Goal: Information Seeking & Learning: Find specific fact

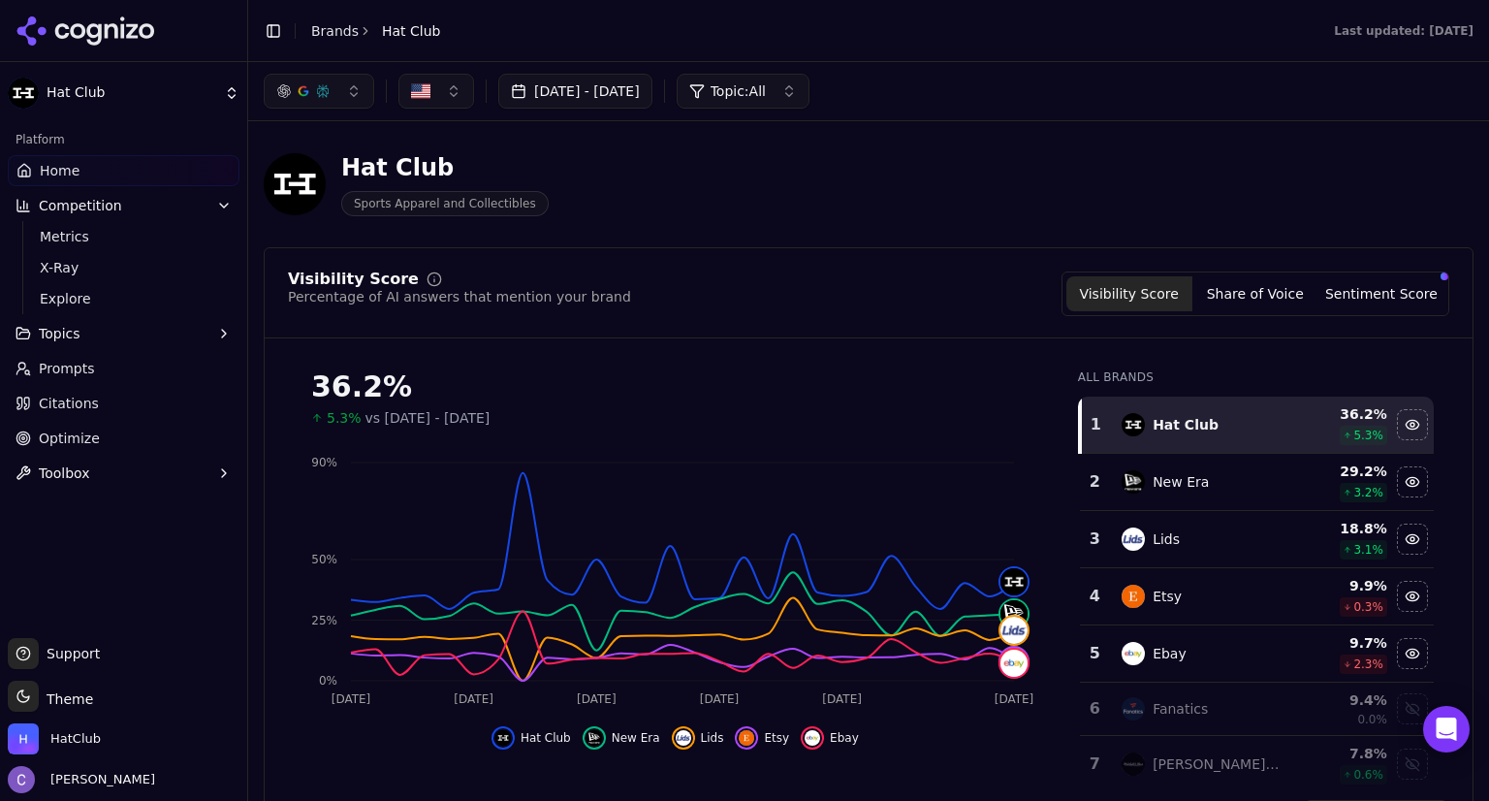
click at [356, 101] on button "button" at bounding box center [319, 91] width 110 height 35
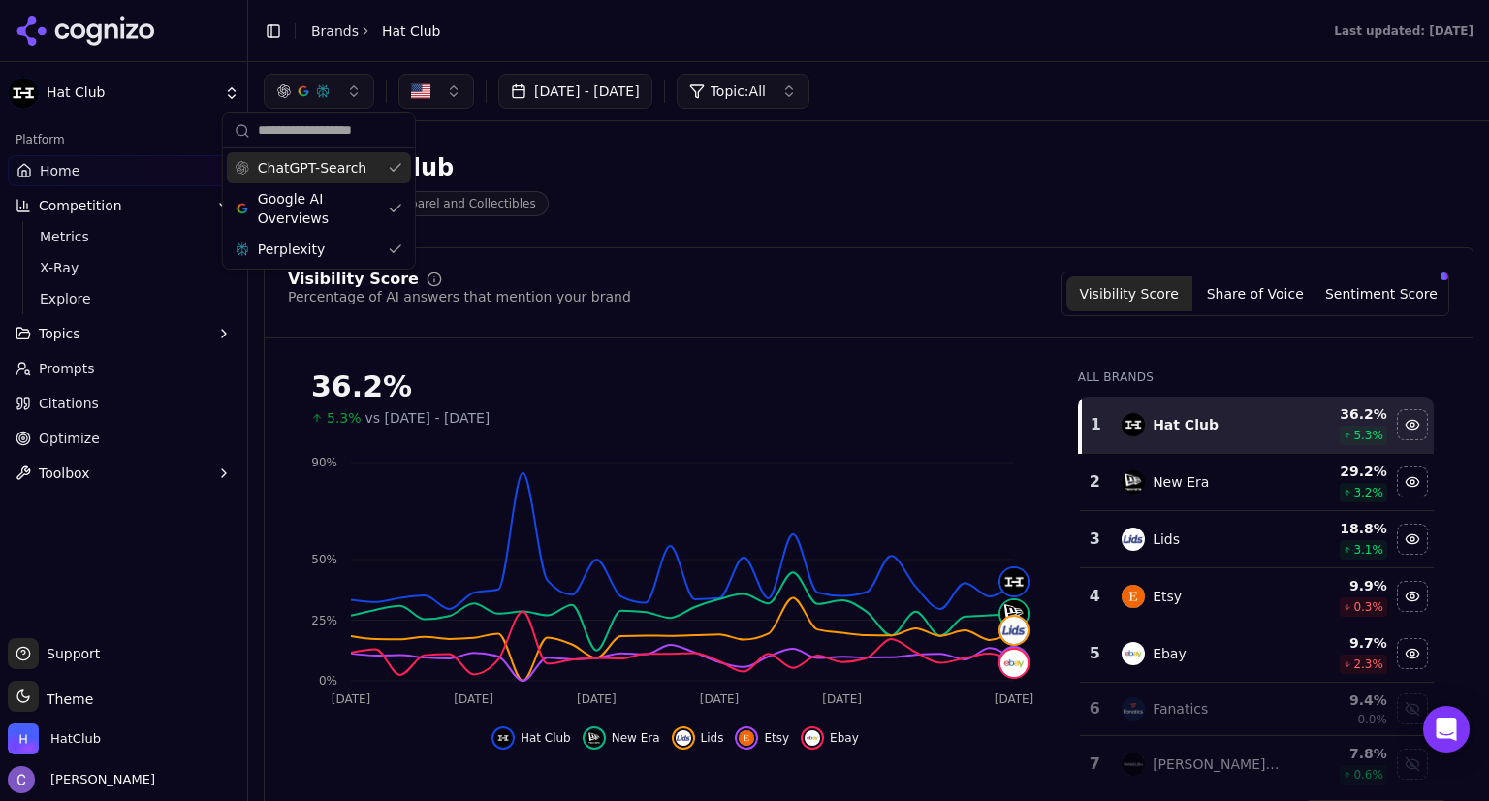
click at [392, 165] on div "ChatGPT-Search" at bounding box center [319, 167] width 184 height 31
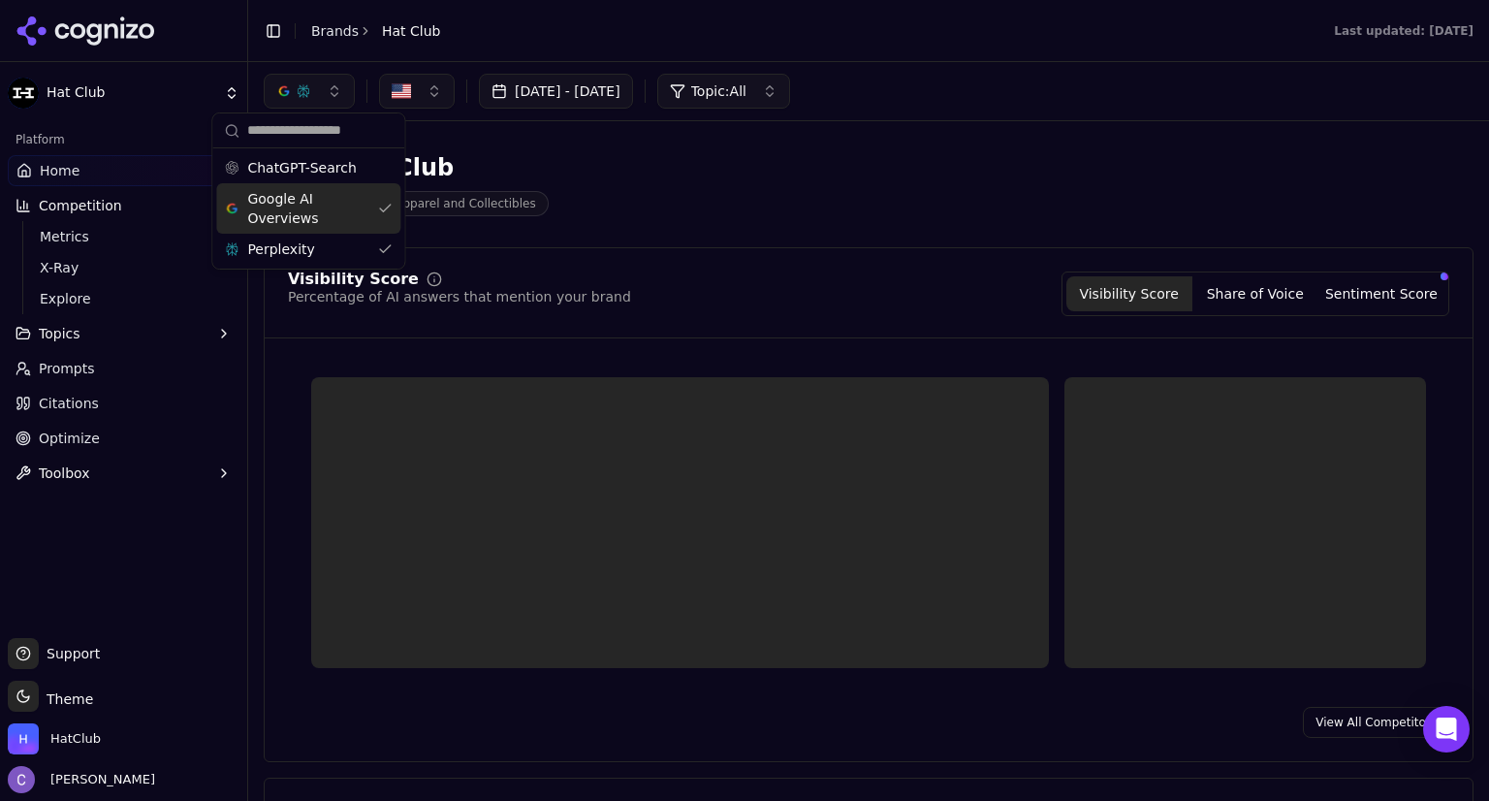
click at [381, 207] on div "Google AI Overviews" at bounding box center [308, 208] width 184 height 50
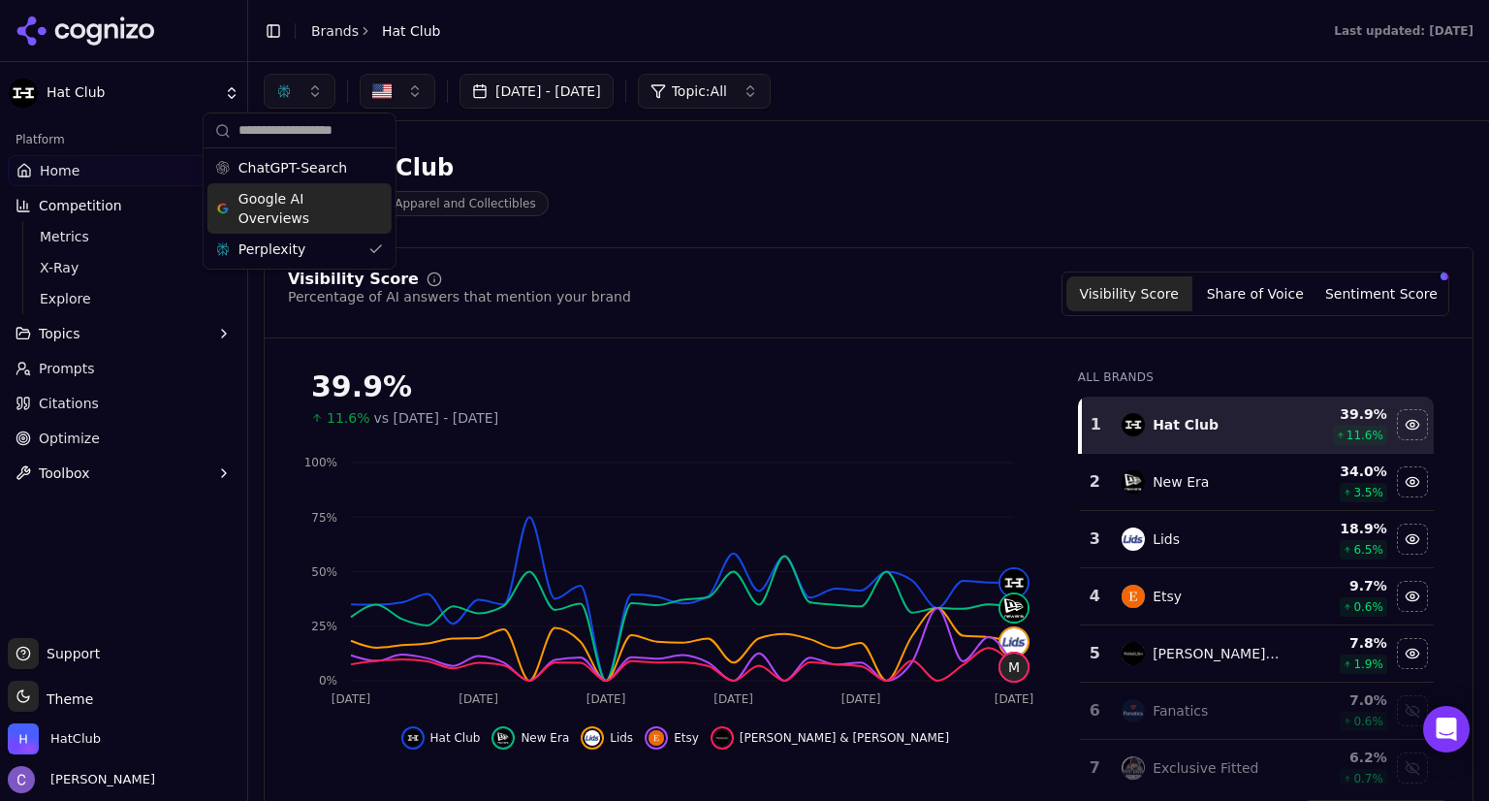
click at [377, 204] on div "Google AI Overviews" at bounding box center [299, 208] width 184 height 50
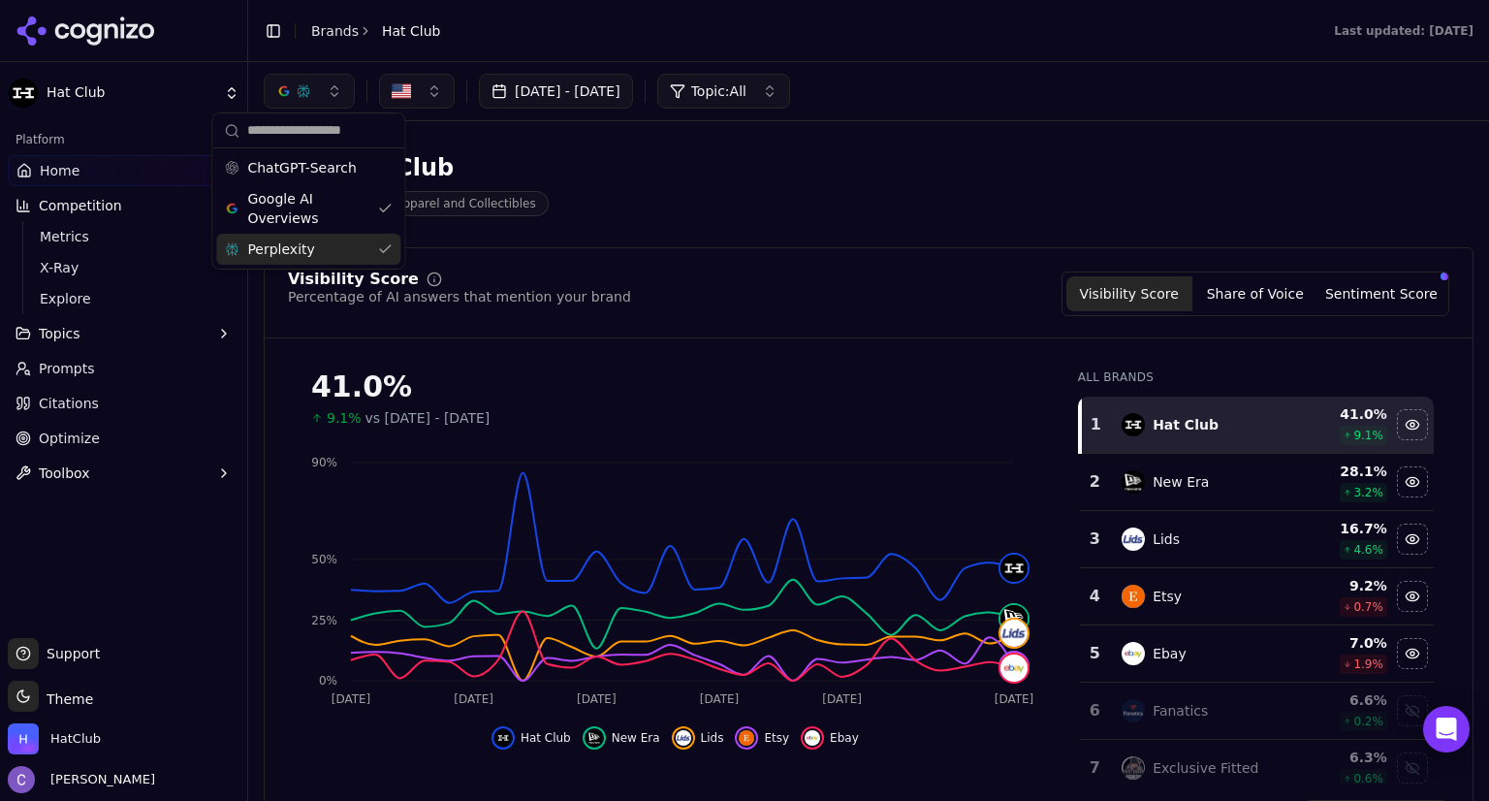
click at [384, 257] on div "Perplexity" at bounding box center [308, 249] width 184 height 31
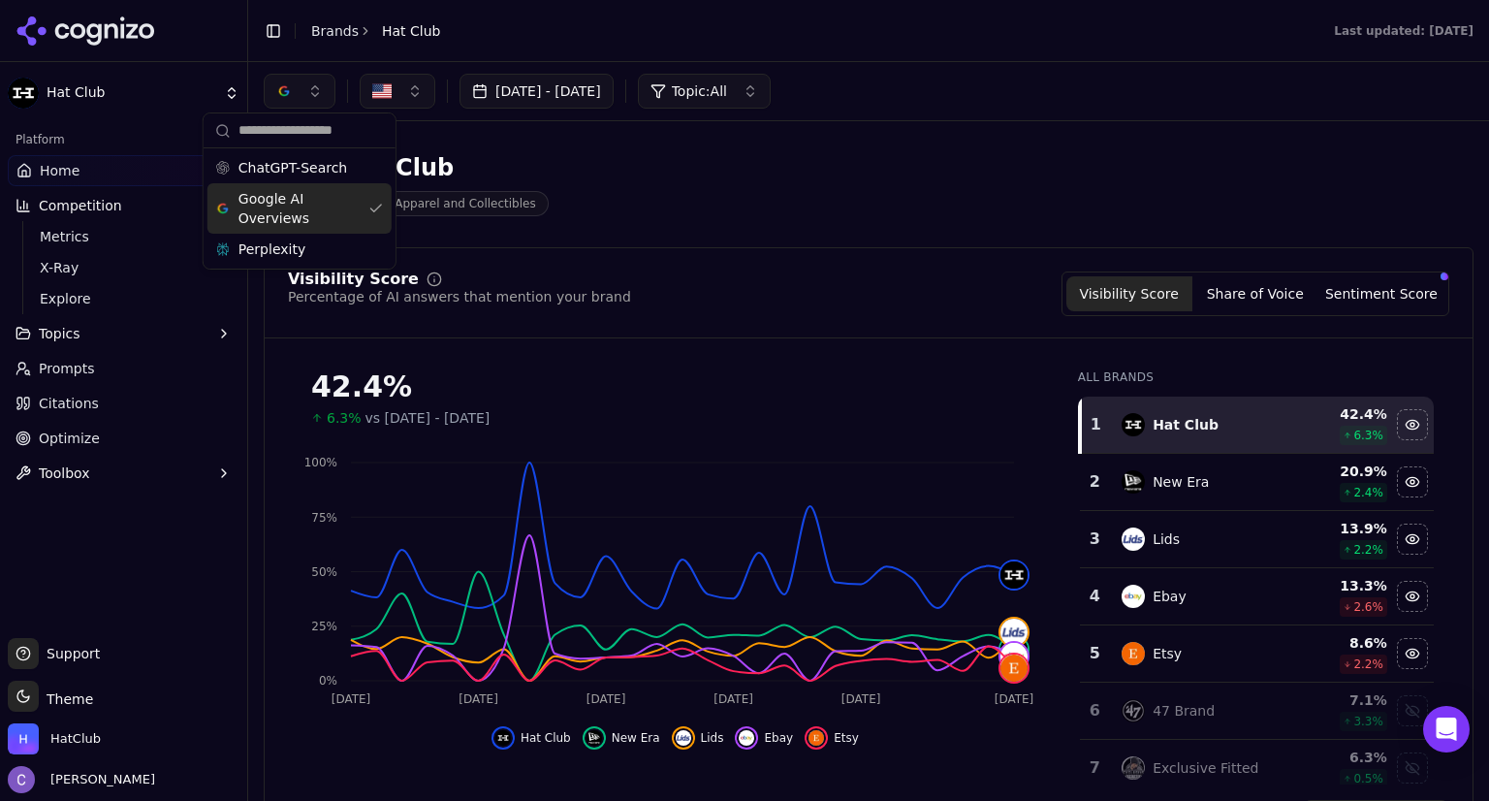
click at [373, 199] on div "Google AI Overviews" at bounding box center [299, 208] width 184 height 50
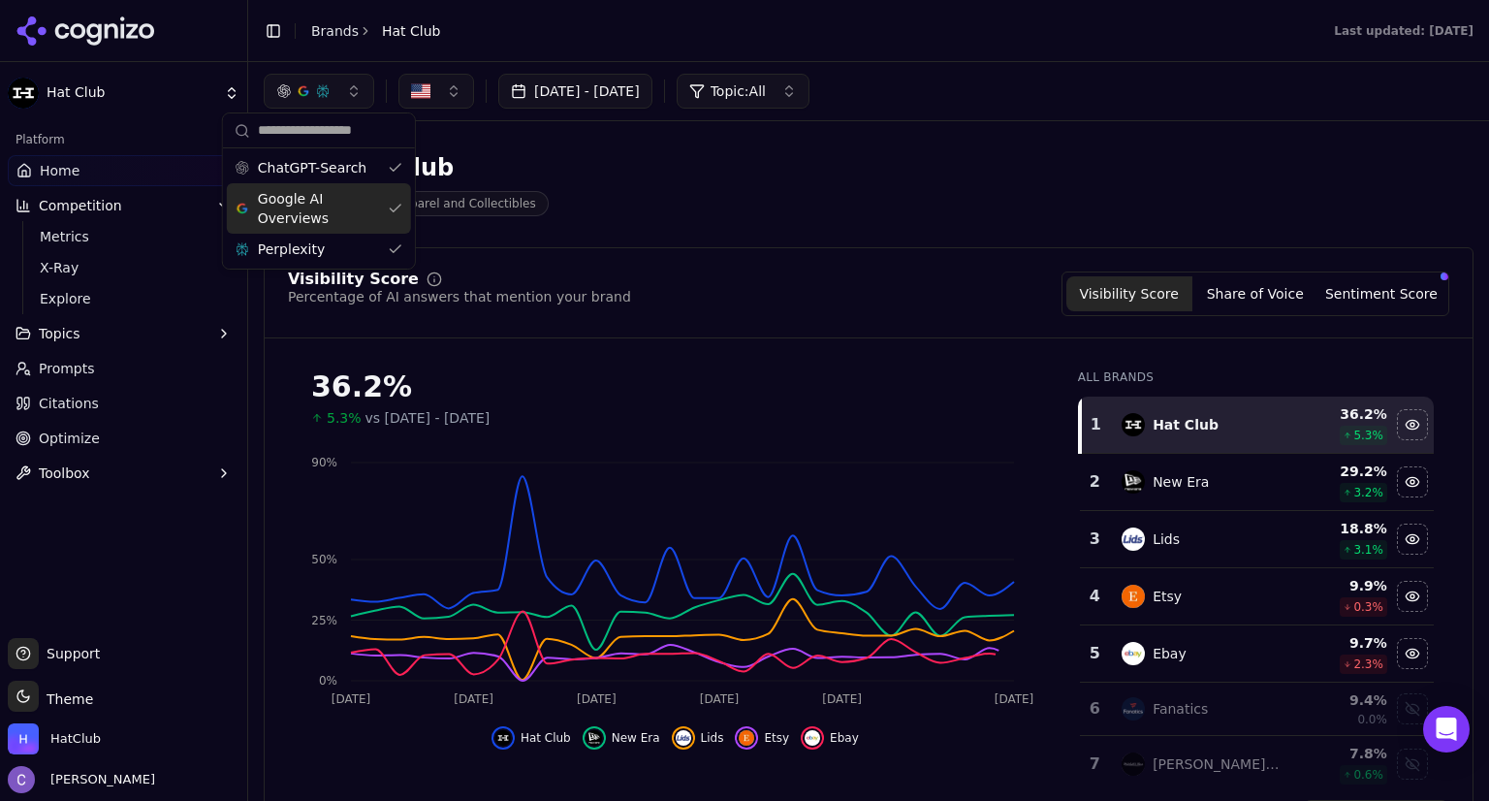
click at [392, 202] on div "Google AI Overviews" at bounding box center [319, 208] width 184 height 50
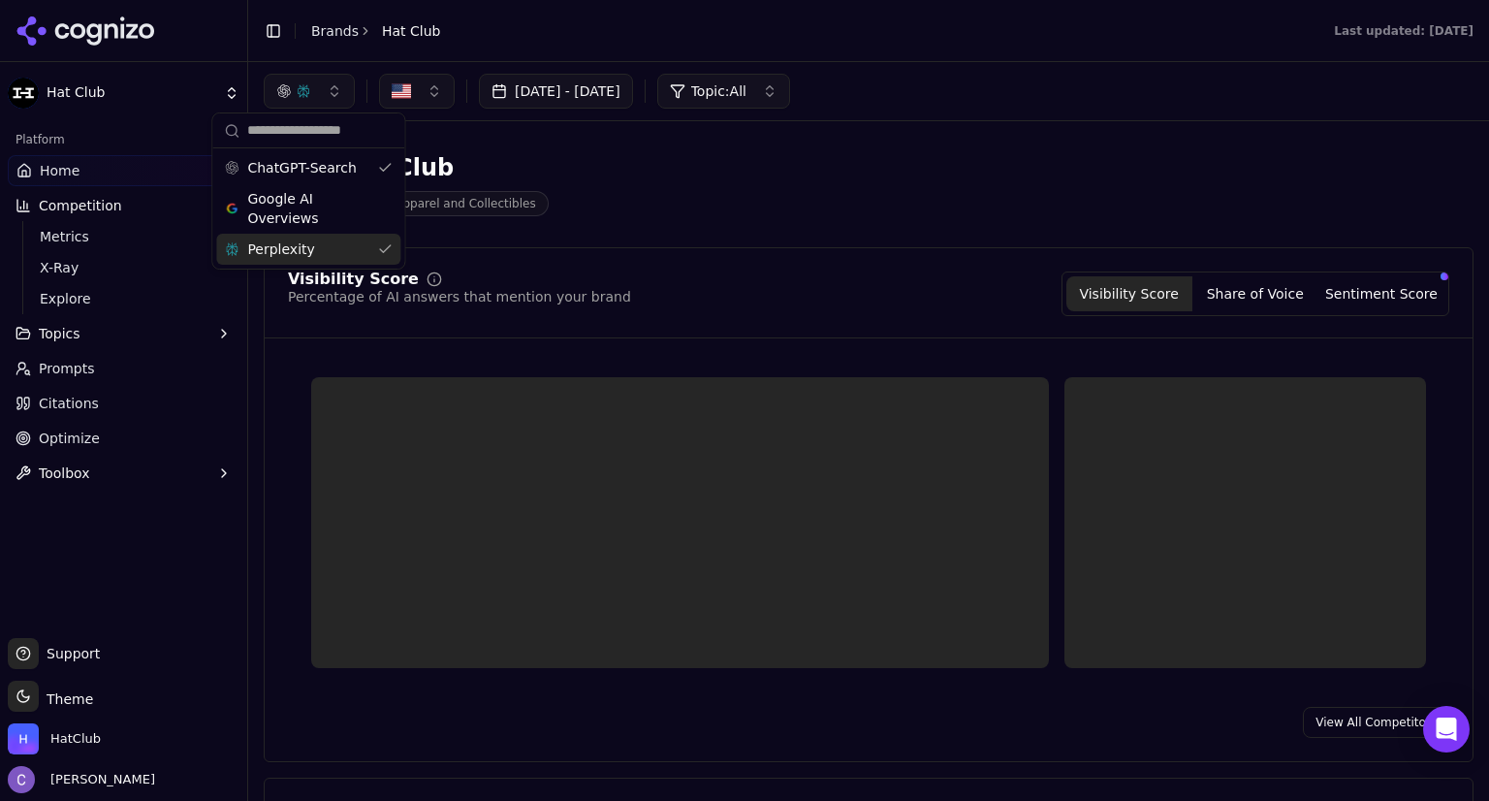
click at [385, 237] on div "Perplexity" at bounding box center [308, 249] width 184 height 31
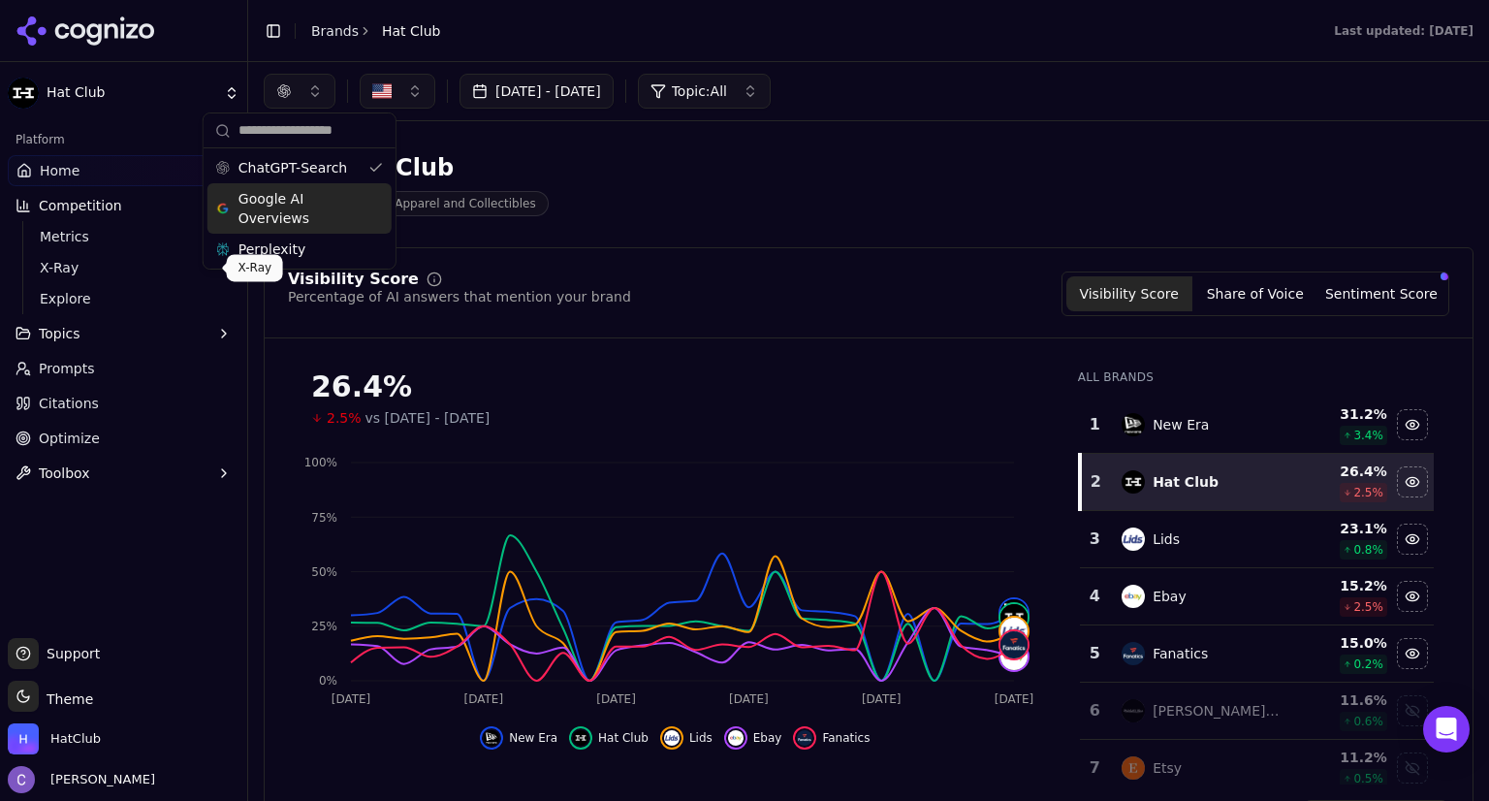
click at [95, 265] on span "X-Ray" at bounding box center [124, 267] width 169 height 19
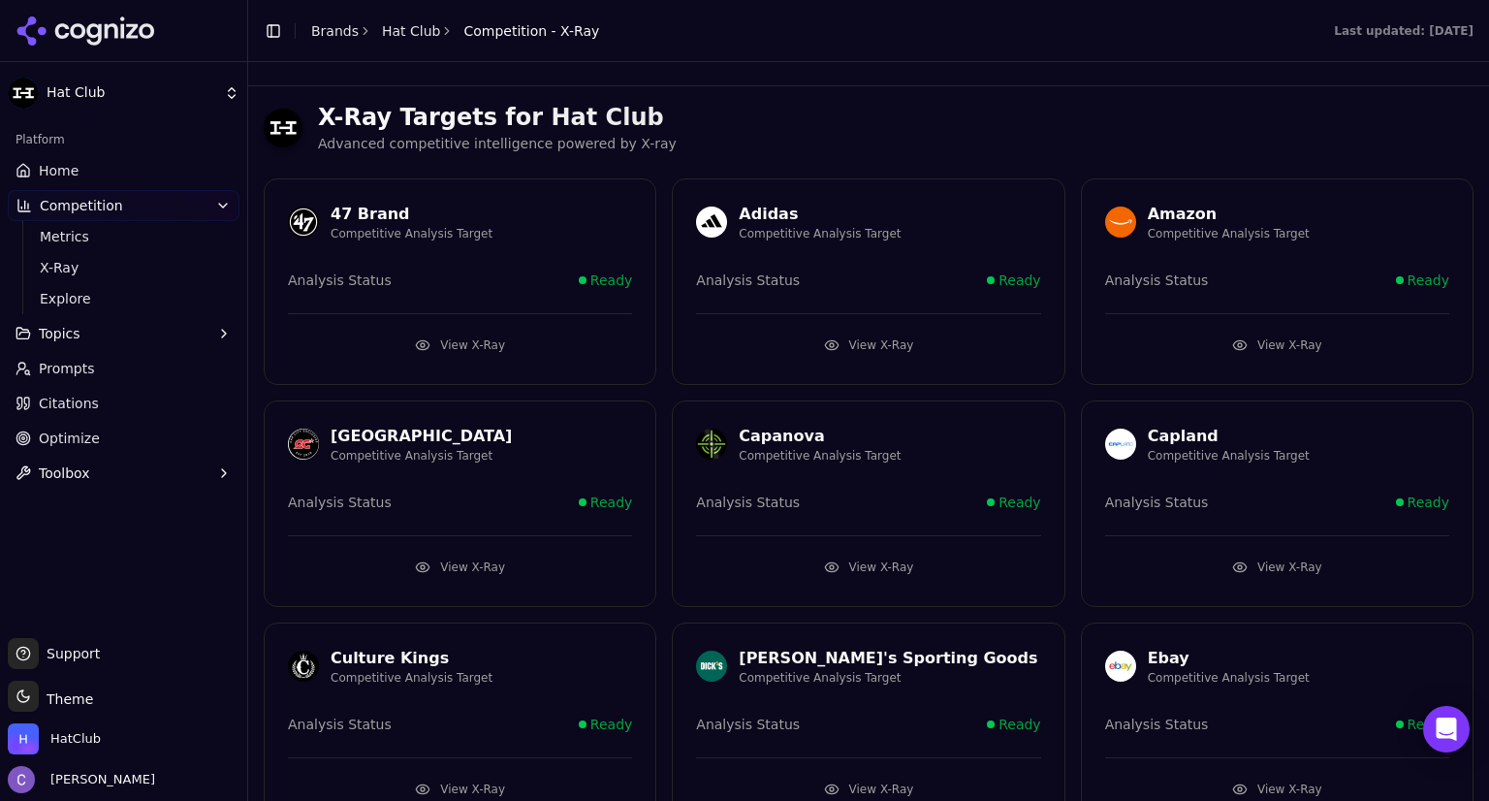
click at [509, 337] on button "View X-Ray" at bounding box center [460, 345] width 344 height 31
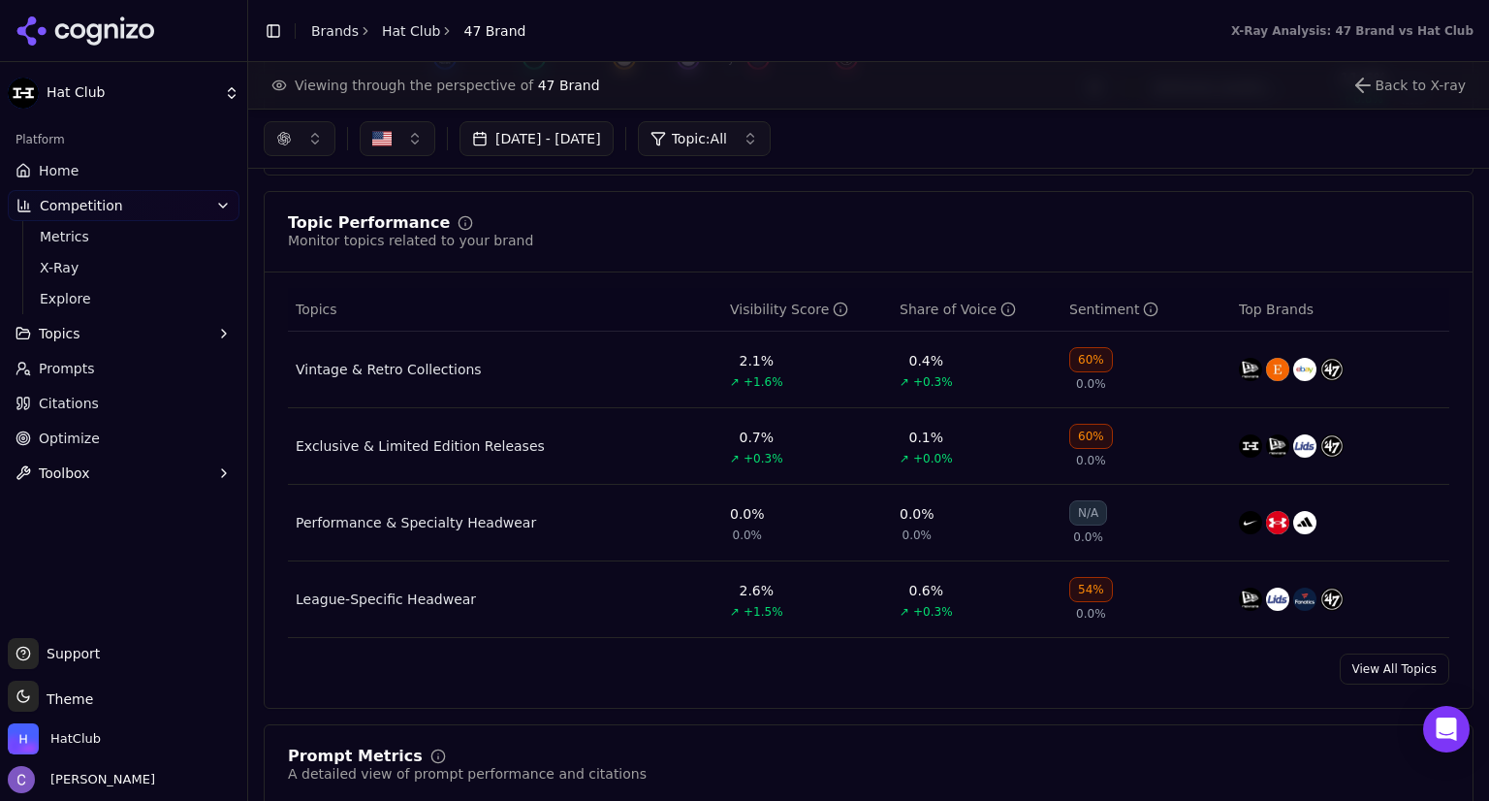
scroll to position [729, 0]
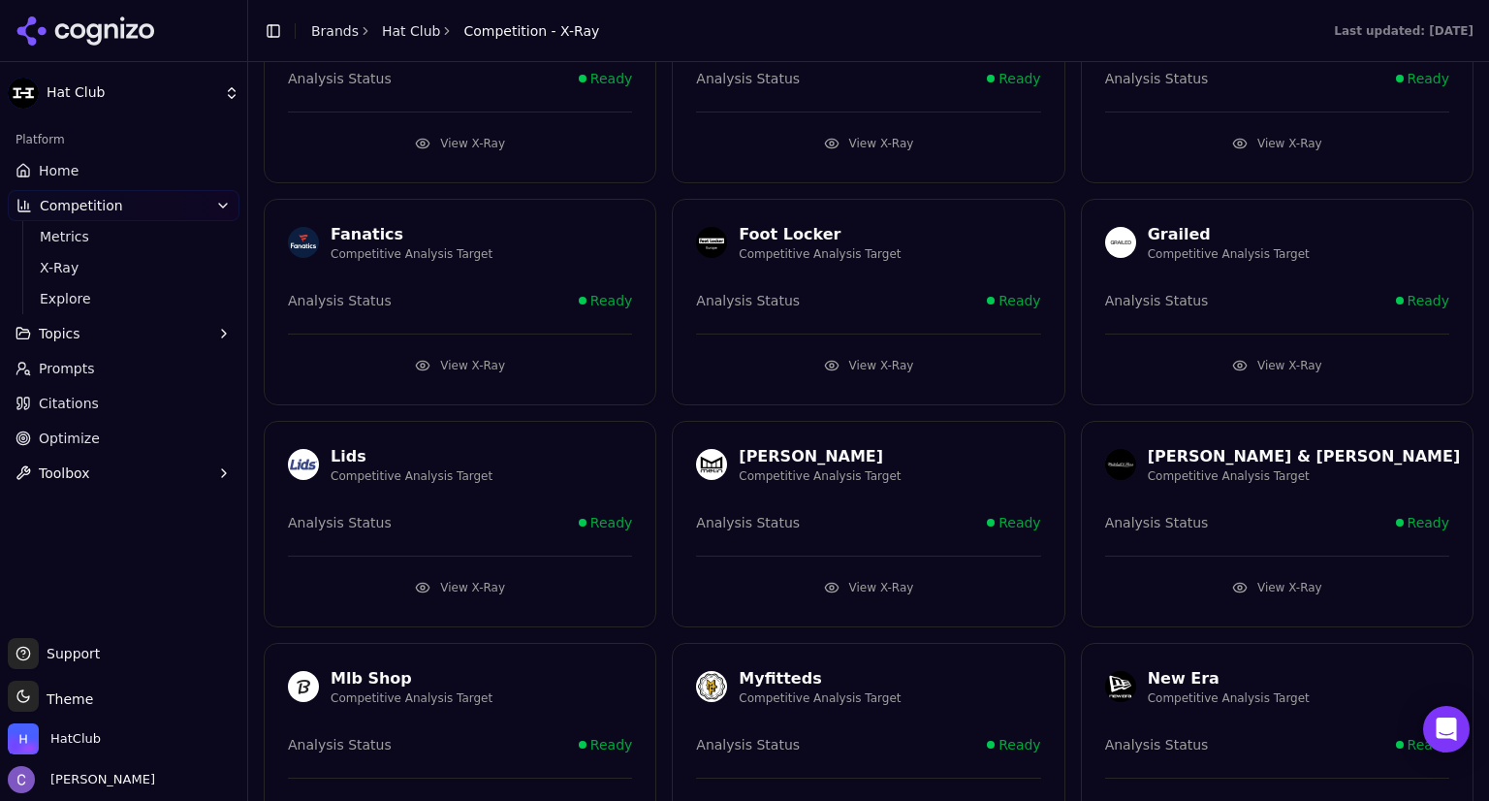
scroll to position [868, 0]
click at [794, 582] on button "View X-Ray" at bounding box center [868, 586] width 344 height 31
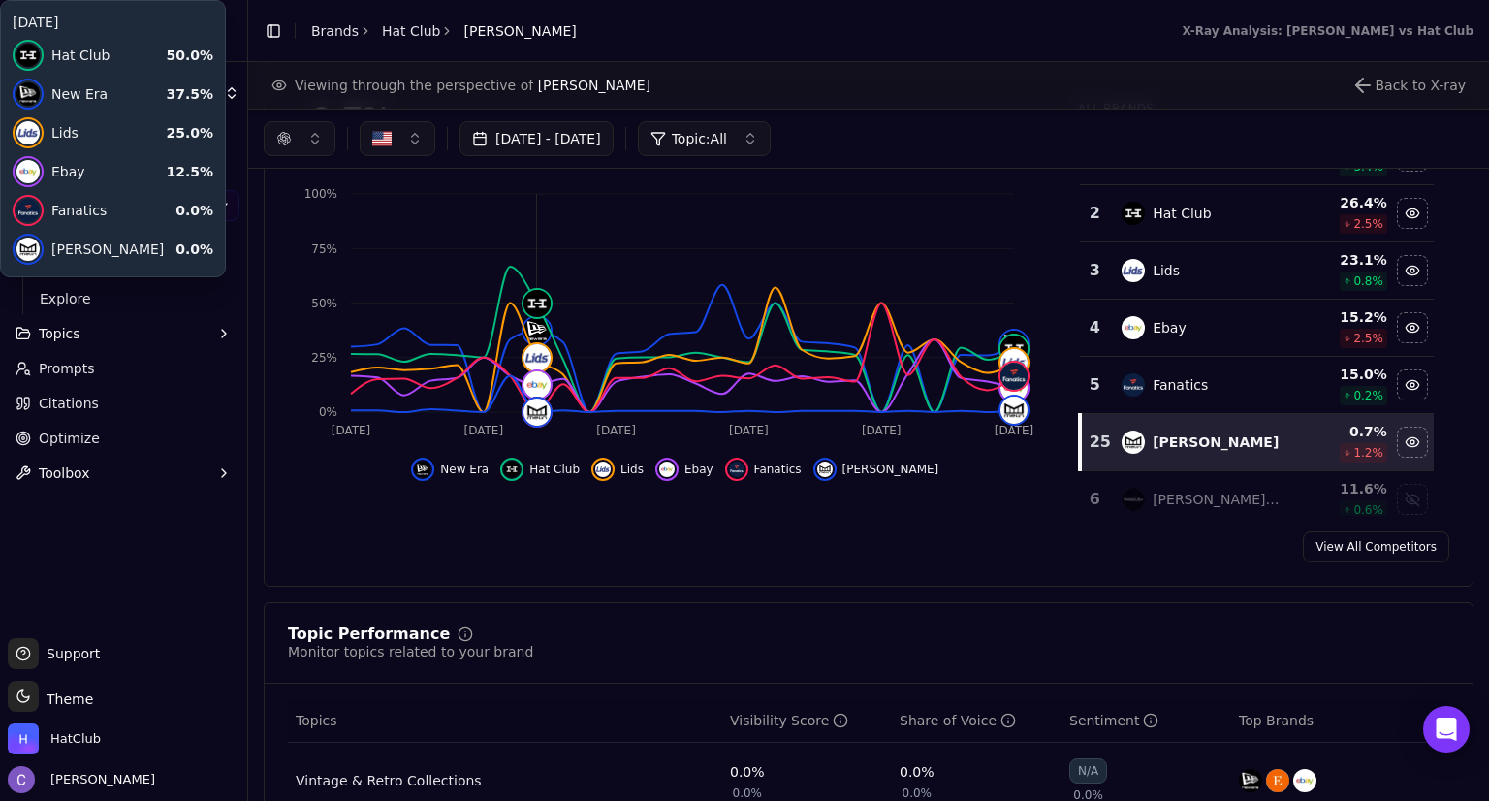
scroll to position [310, 0]
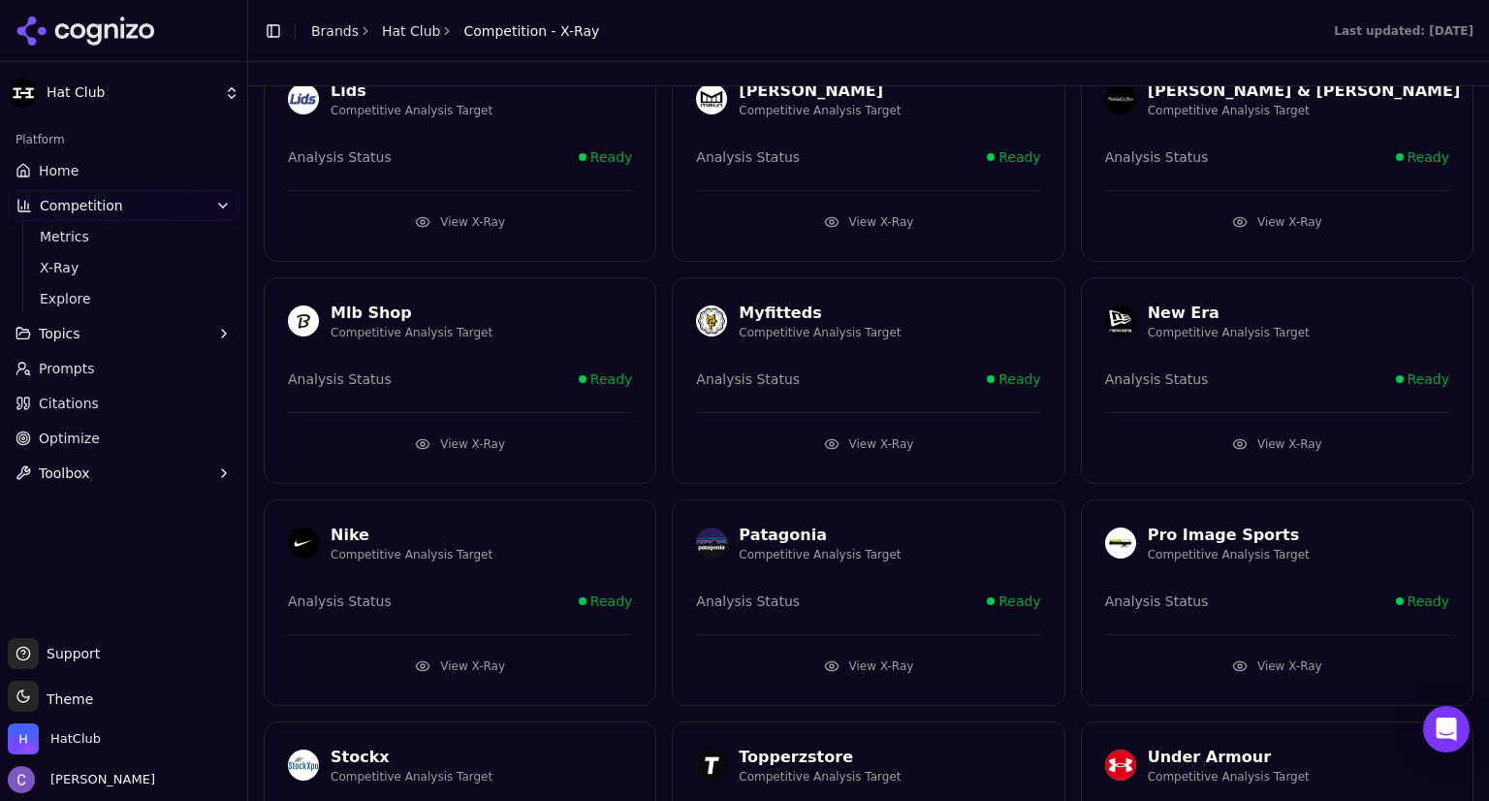
scroll to position [1233, 0]
click at [1213, 657] on button "View X-Ray" at bounding box center [1277, 665] width 344 height 31
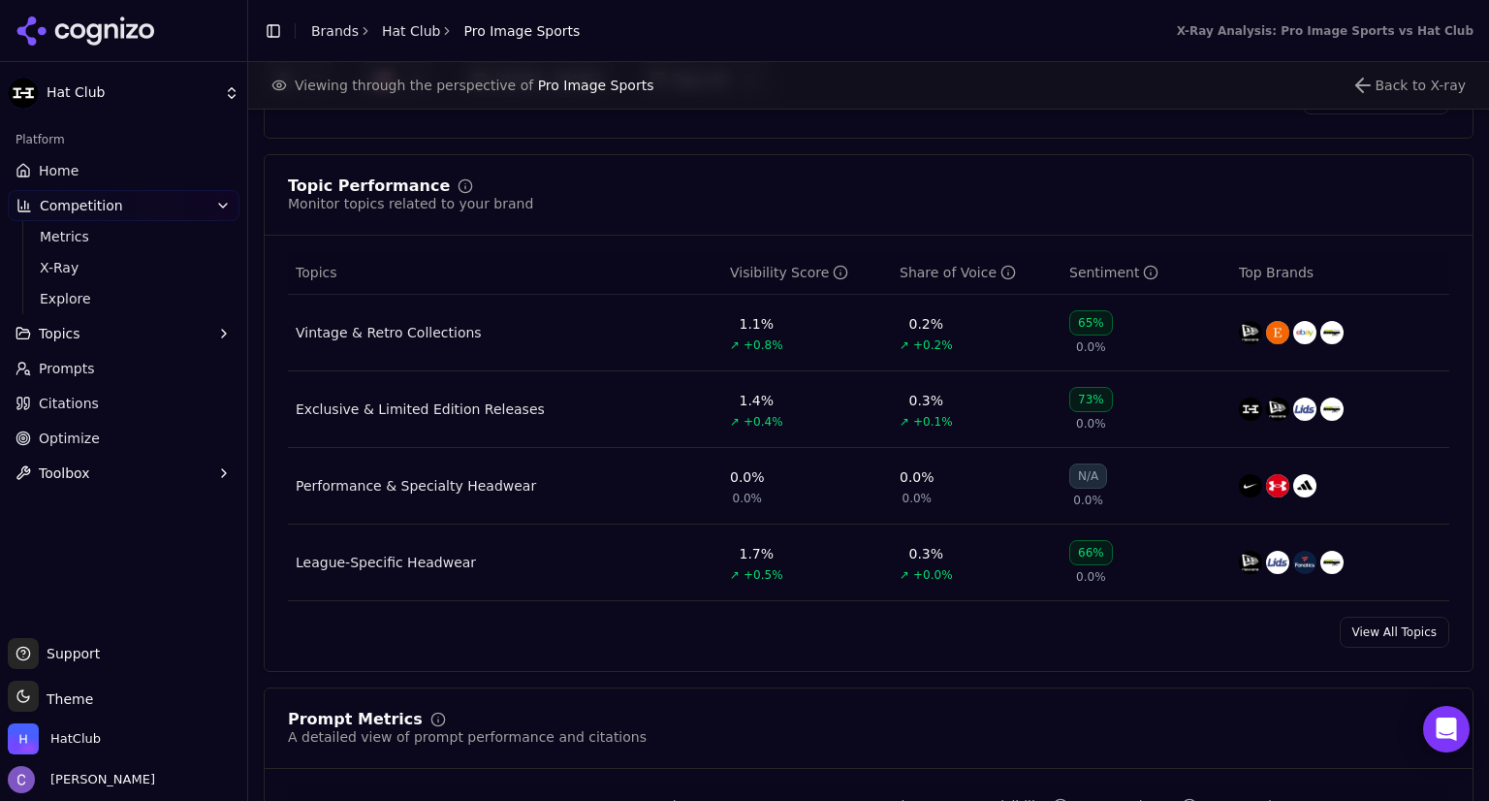
scroll to position [763, 0]
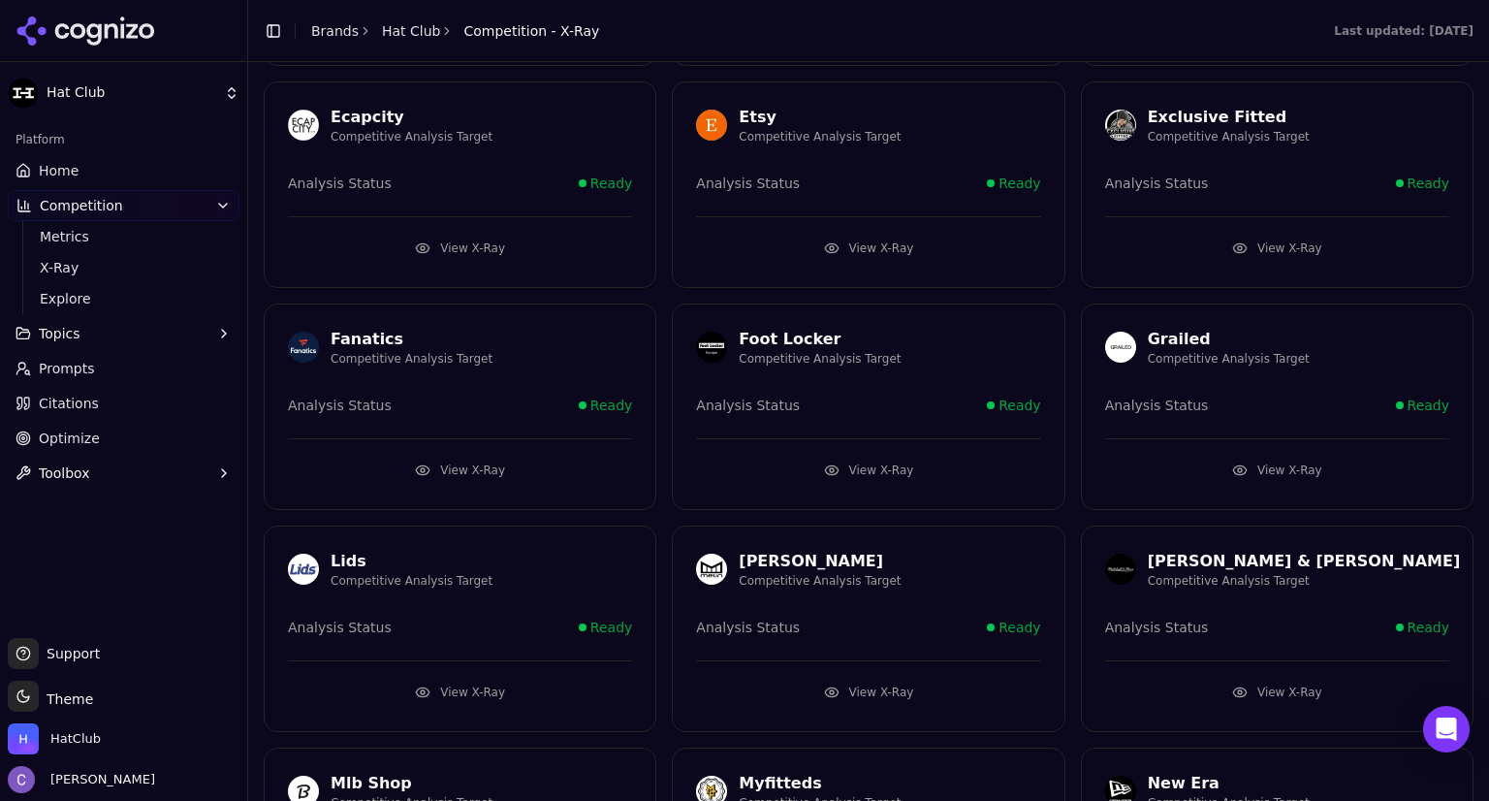
scroll to position [1198, 0]
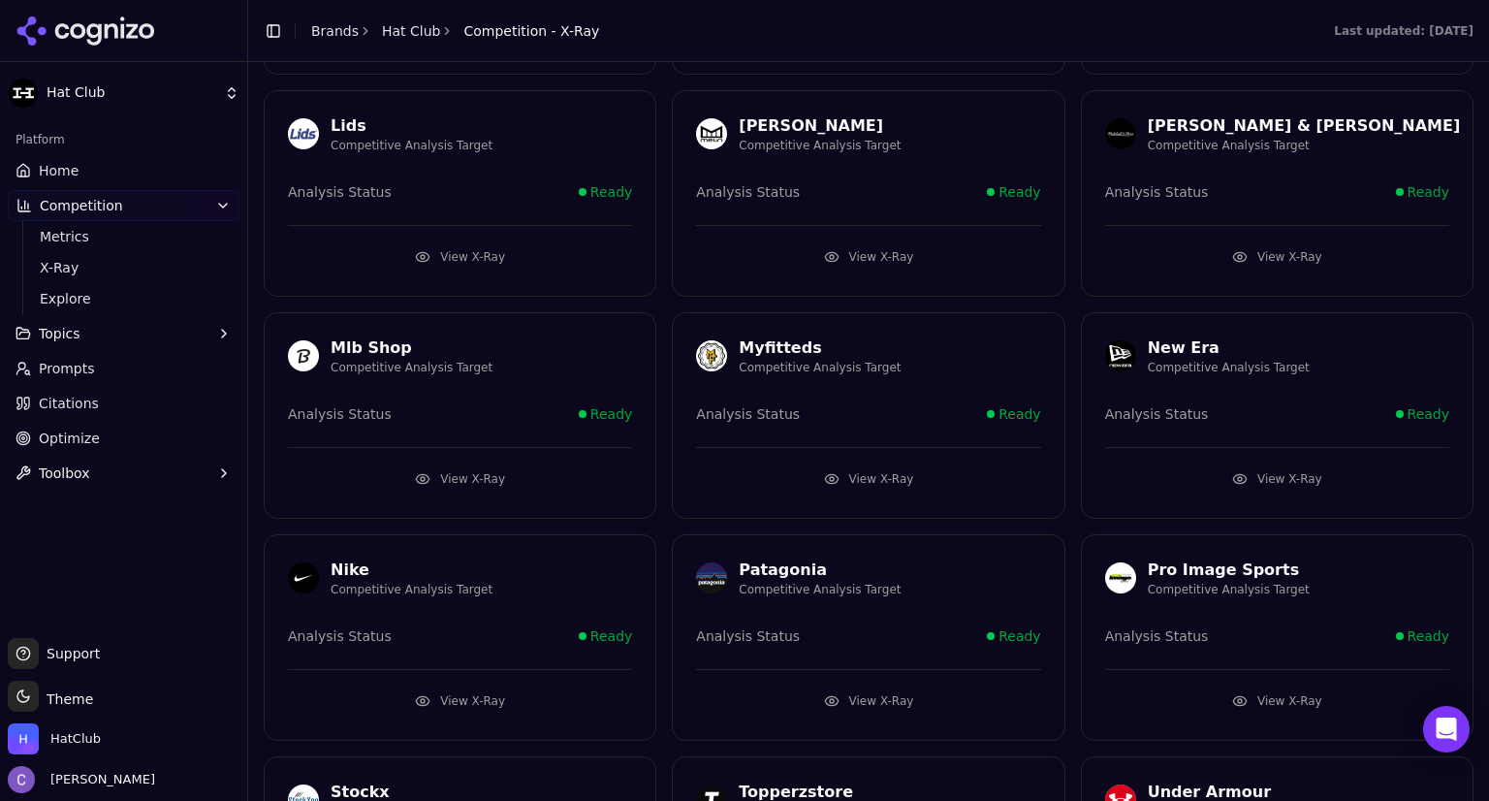
click at [802, 467] on button "View X-Ray" at bounding box center [868, 478] width 344 height 31
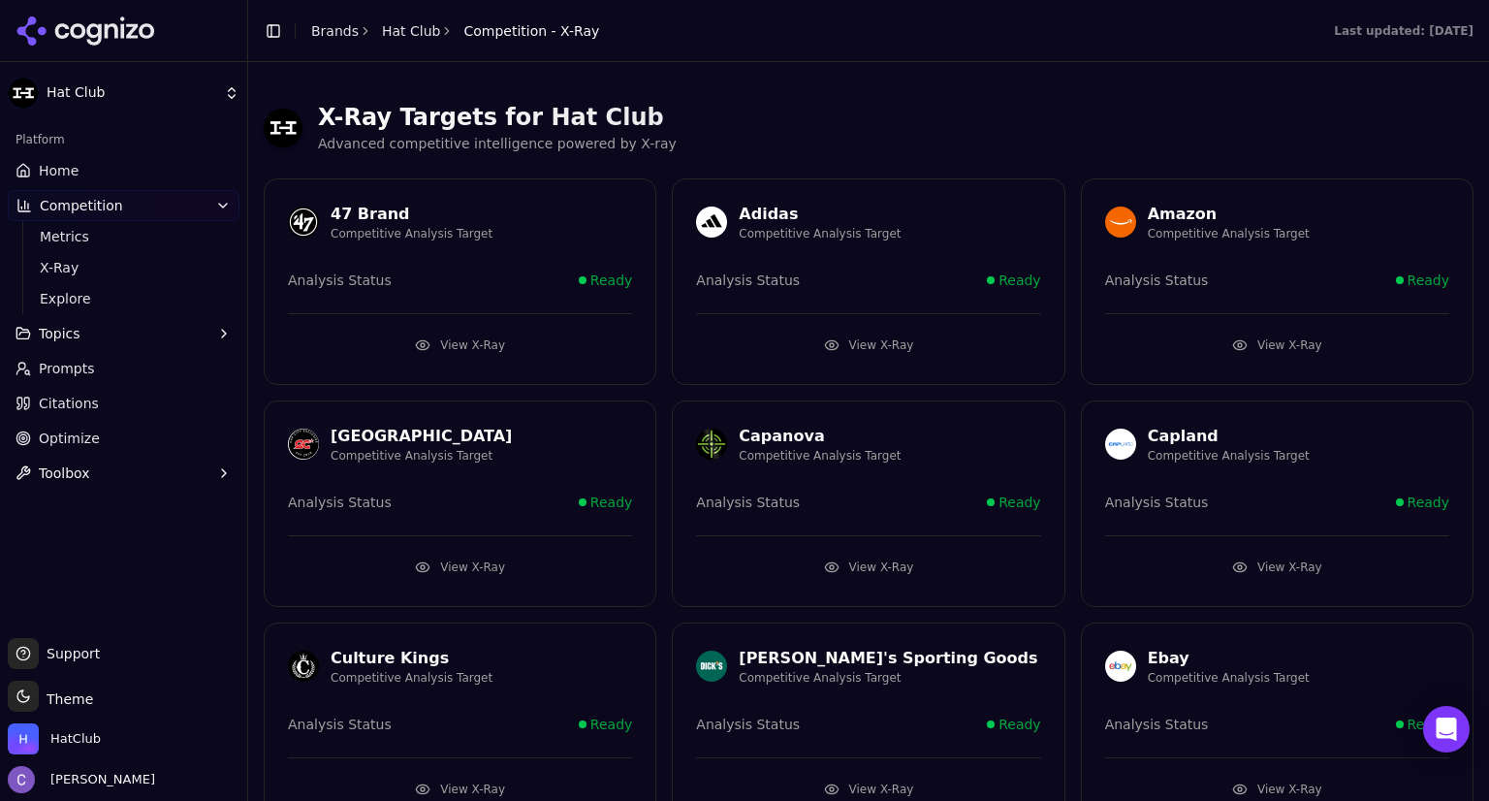
scroll to position [1163, 0]
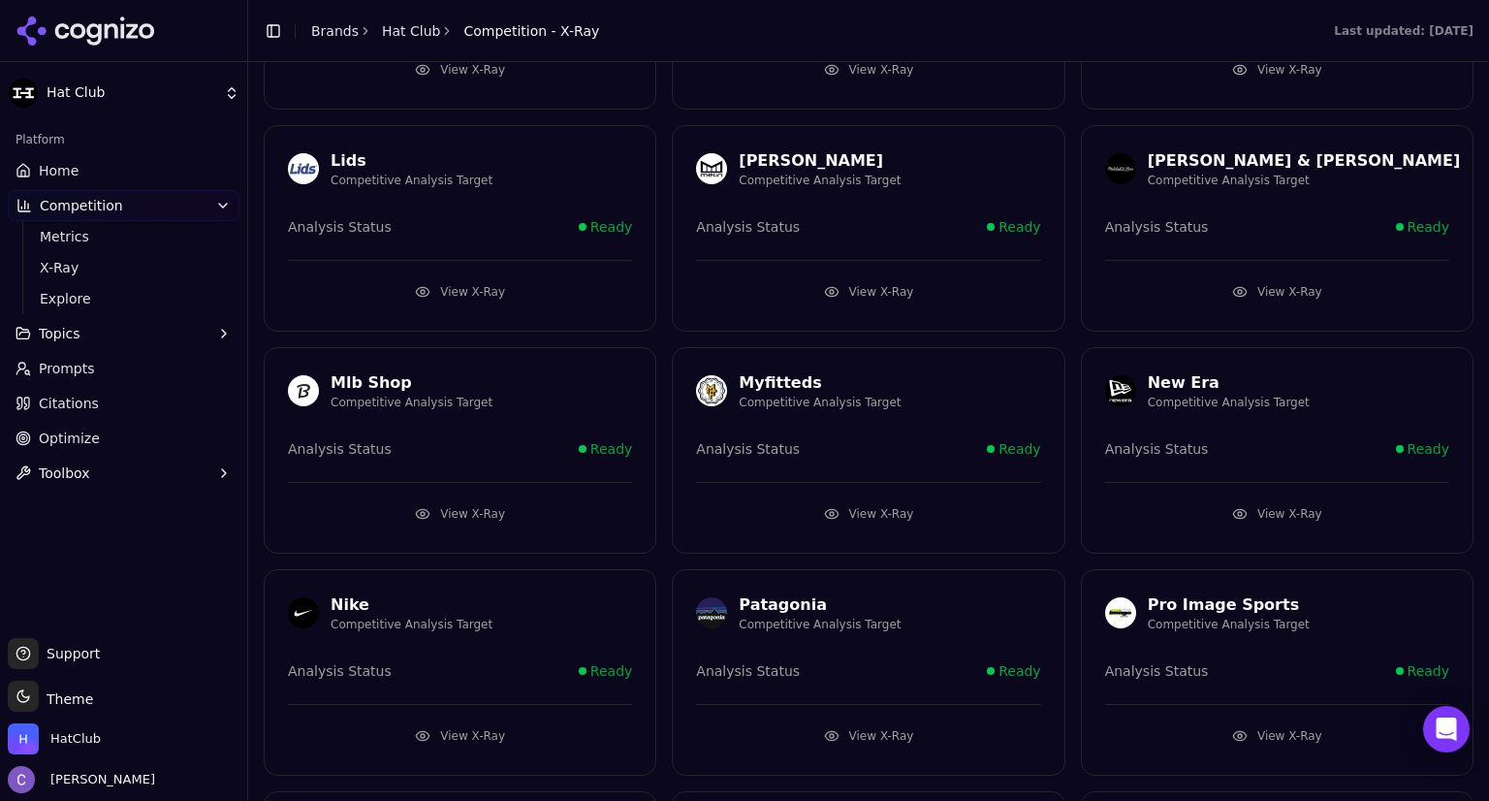
click at [1211, 500] on button "View X-Ray" at bounding box center [1277, 513] width 344 height 31
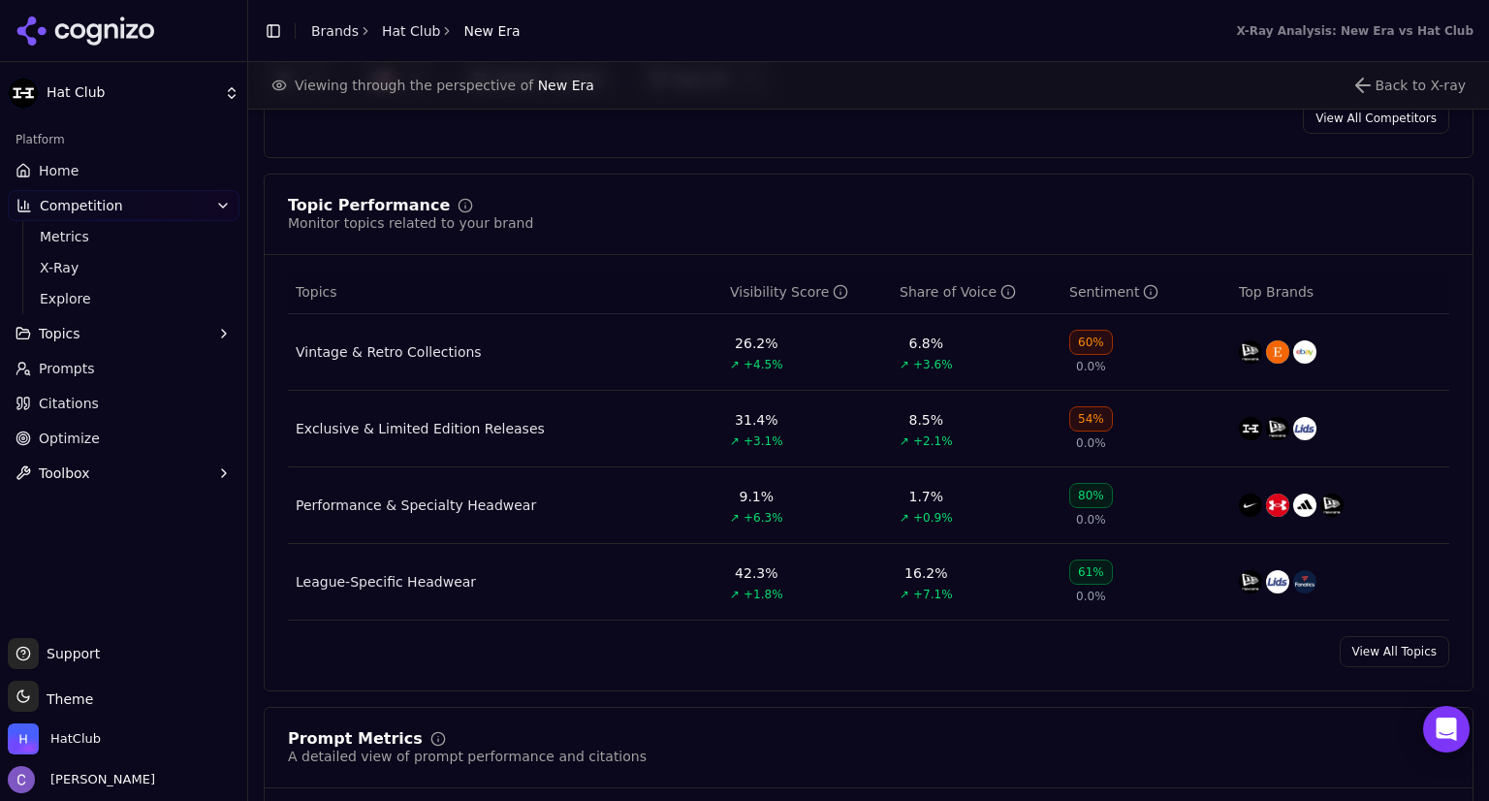
scroll to position [743, 0]
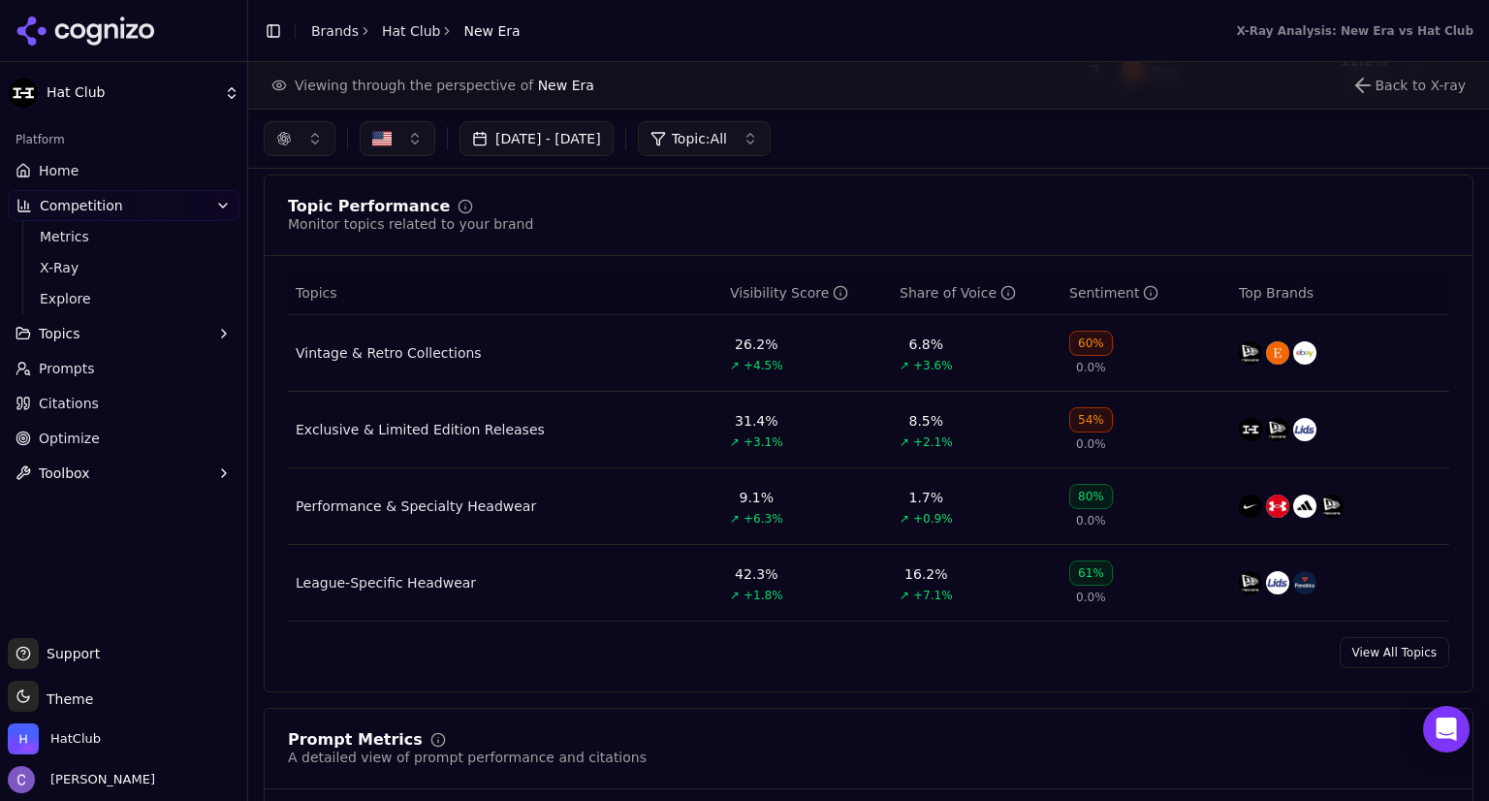
click at [137, 366] on link "Prompts" at bounding box center [124, 368] width 232 height 31
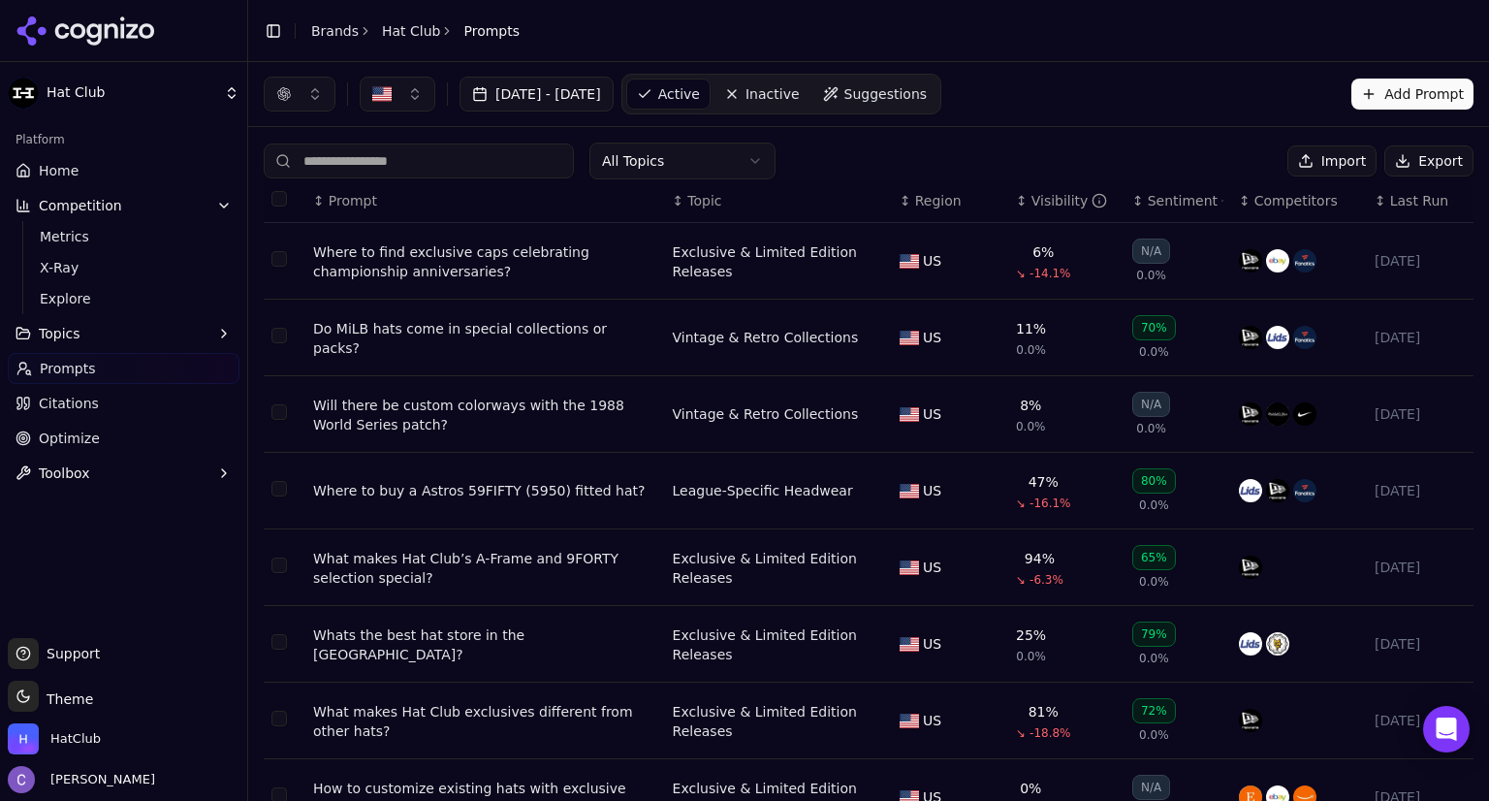
click at [426, 163] on input at bounding box center [419, 160] width 310 height 35
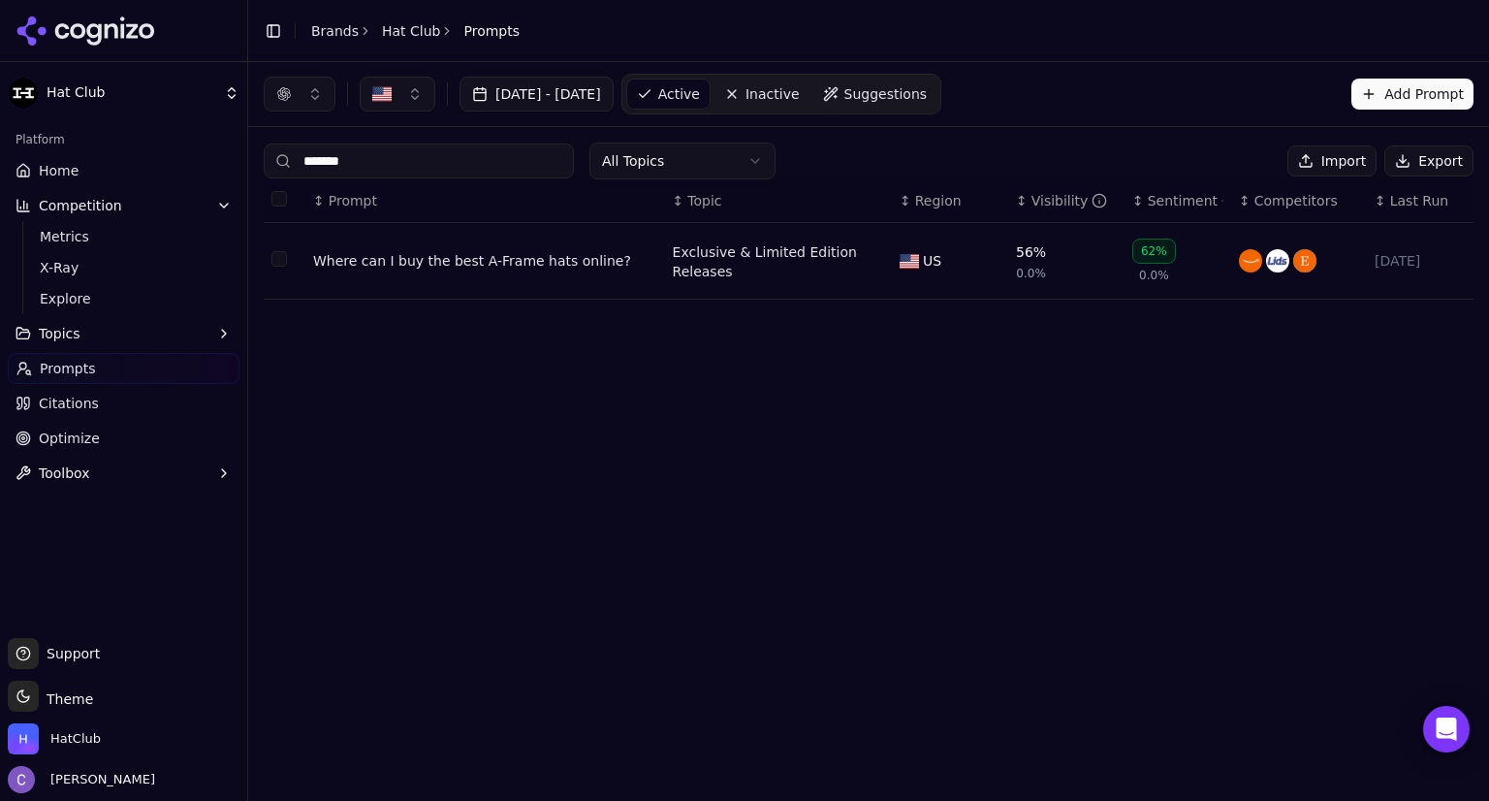
type input "*******"
click at [547, 262] on div "Where can I buy the best A-Frame hats online?" at bounding box center [485, 260] width 344 height 19
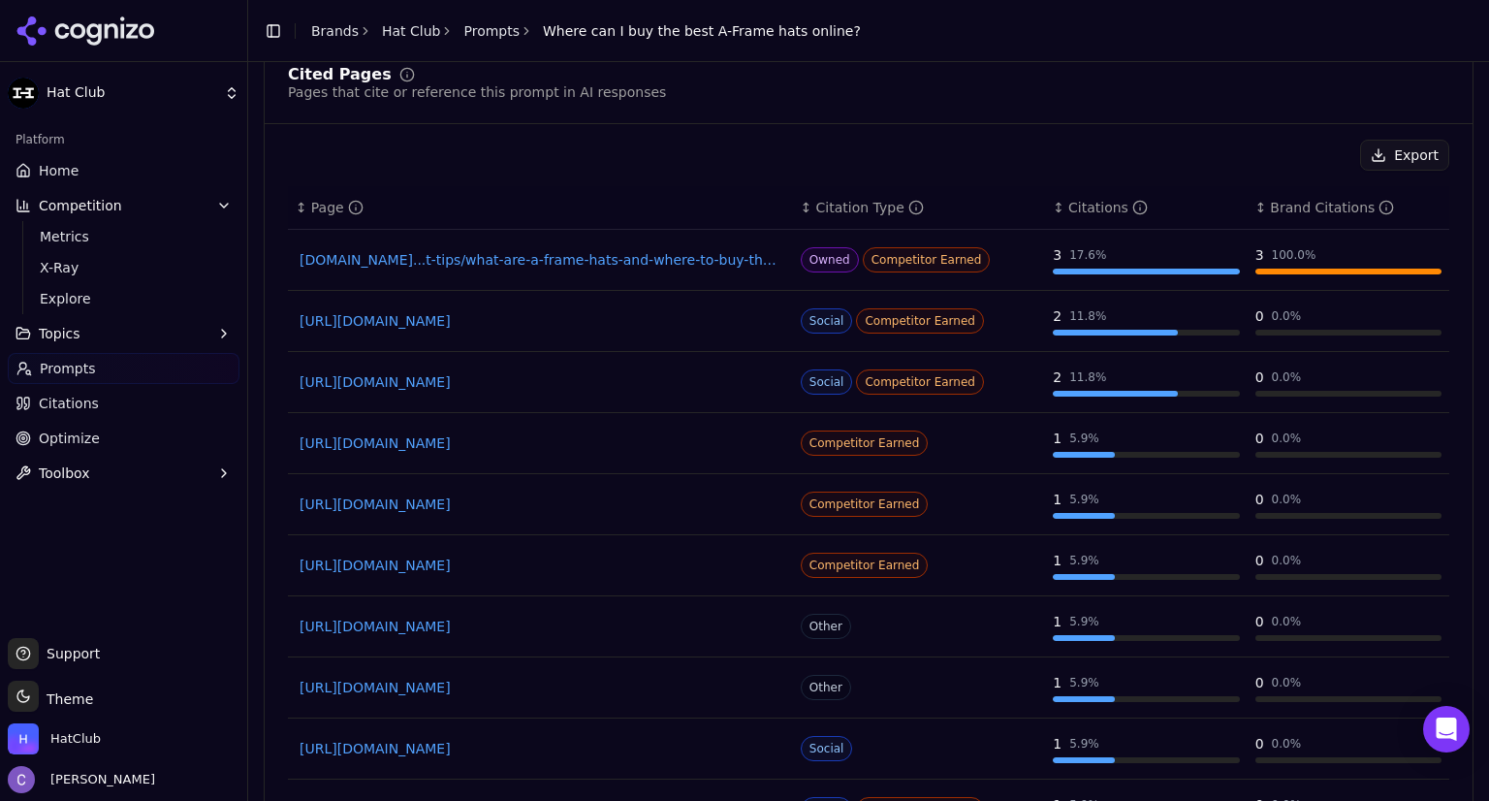
scroll to position [1559, 0]
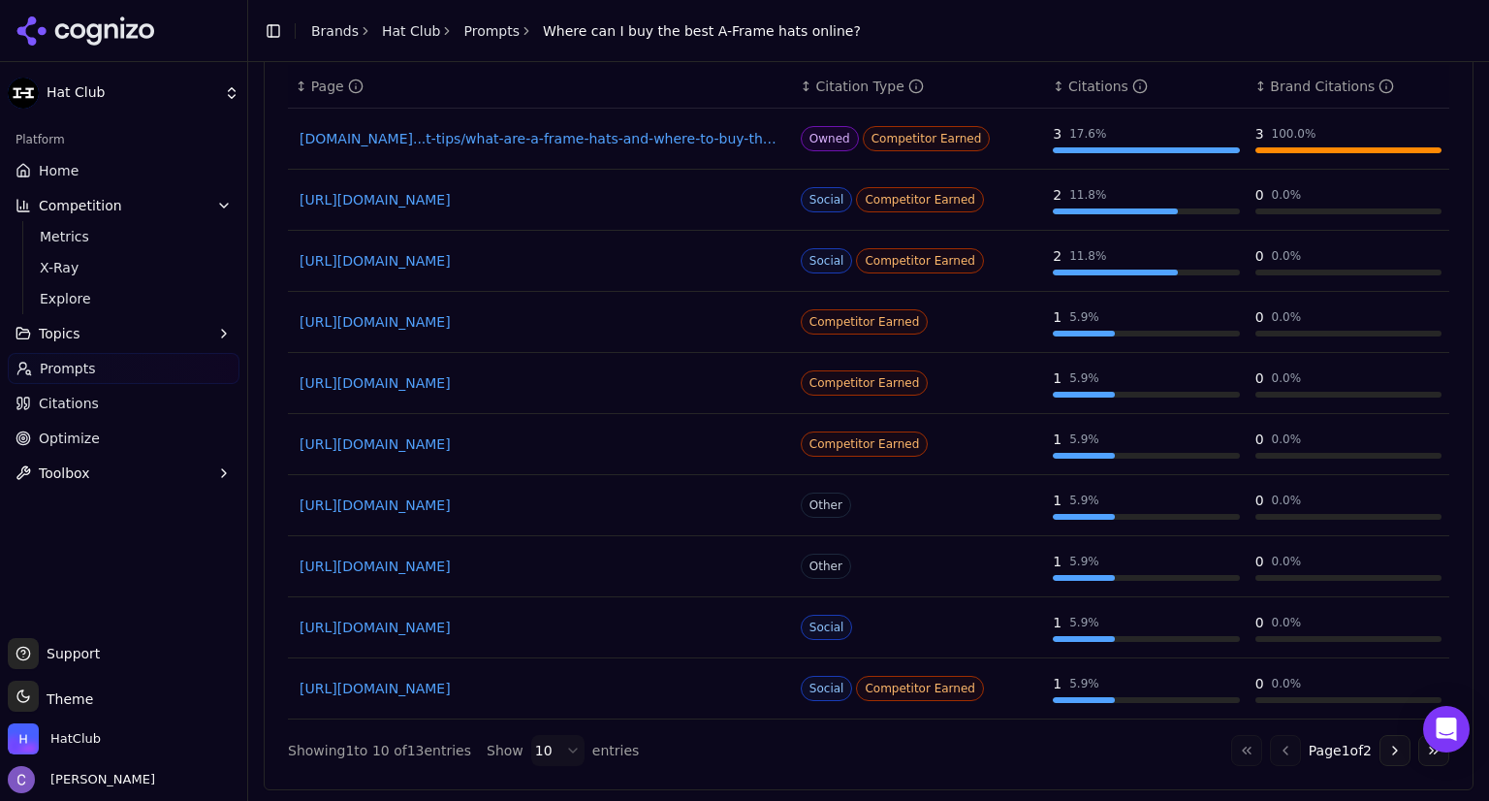
click at [555, 567] on link "[URL][DOMAIN_NAME]" at bounding box center [540, 565] width 482 height 19
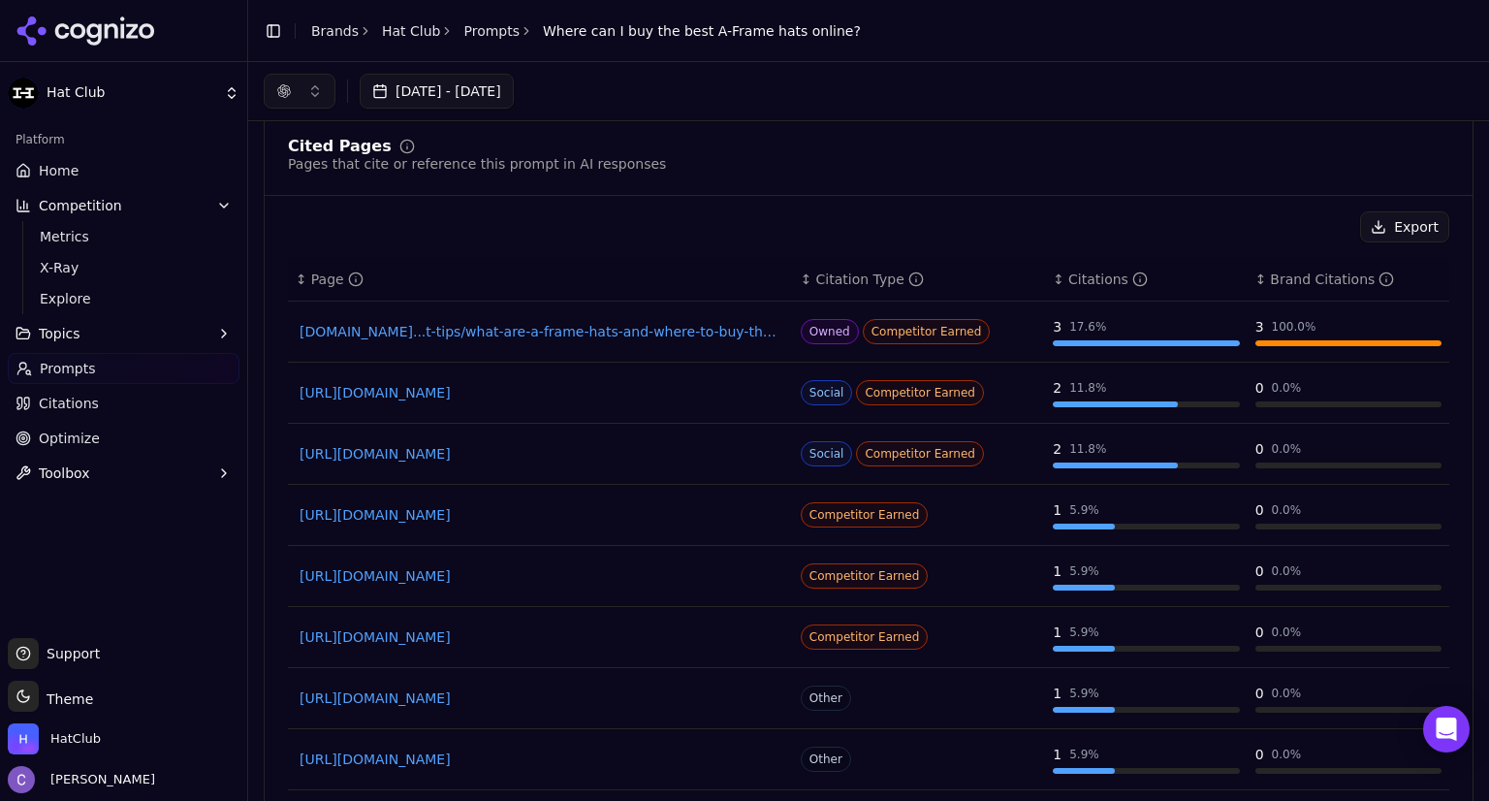
scroll to position [1367, 0]
click at [619, 330] on link "[DOMAIN_NAME]...t-tips/what-are-a-frame-hats-and-where-to-buy-the-best-ones-onl…" at bounding box center [540, 331] width 482 height 19
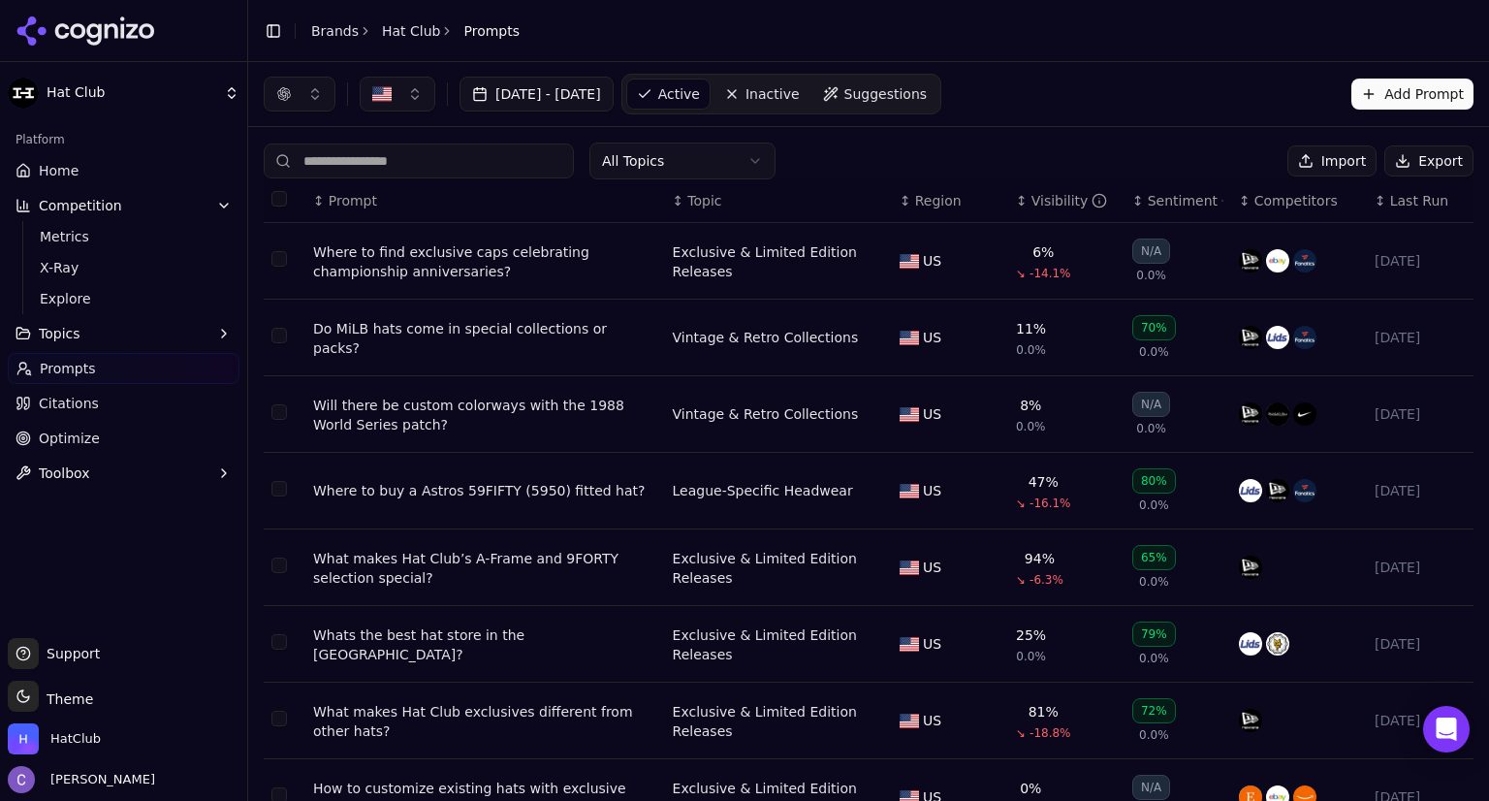
click at [458, 155] on input at bounding box center [419, 160] width 310 height 35
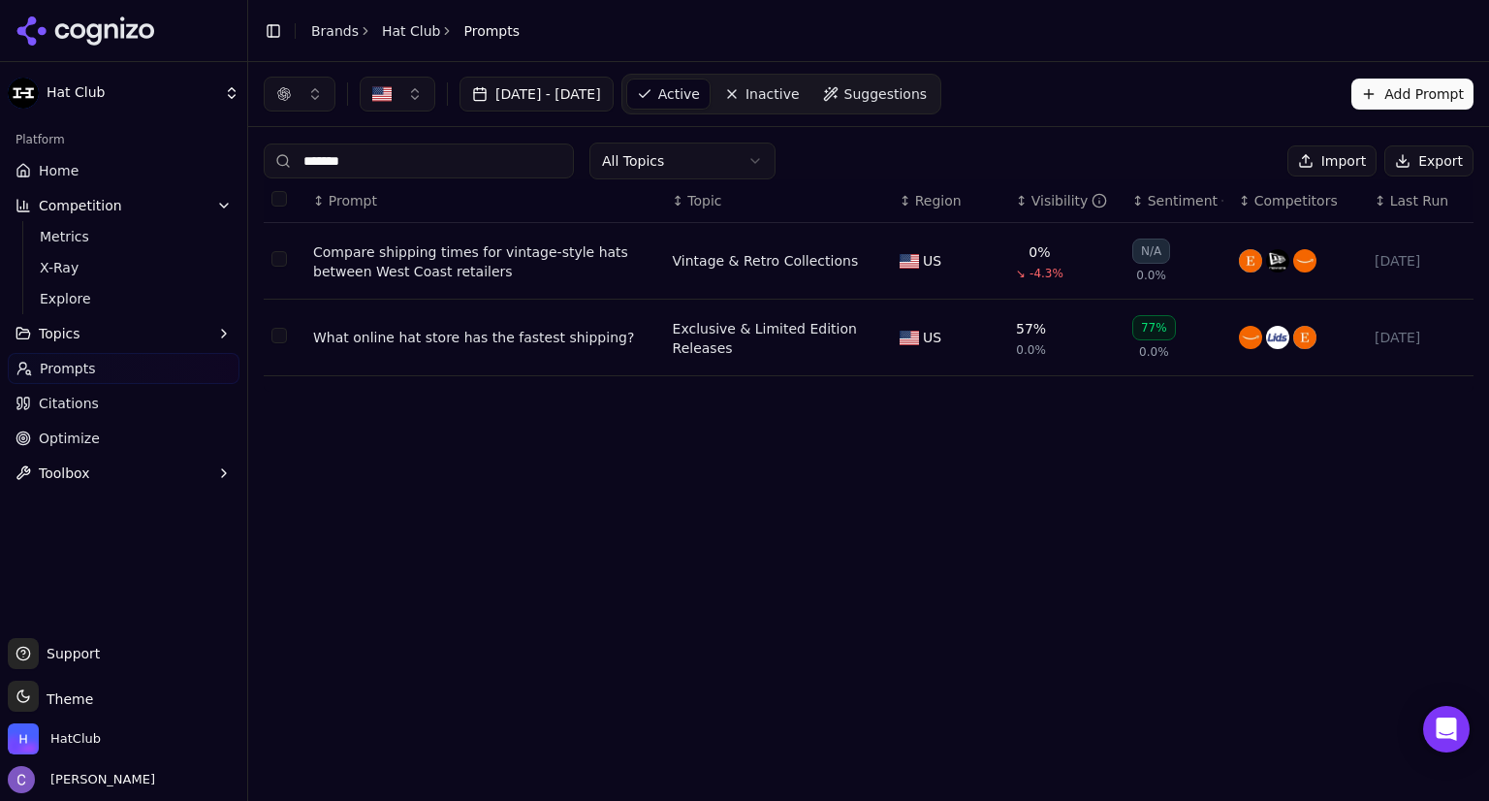
type input "*******"
click at [464, 338] on div "What online hat store has the fastest shipping?" at bounding box center [485, 337] width 344 height 19
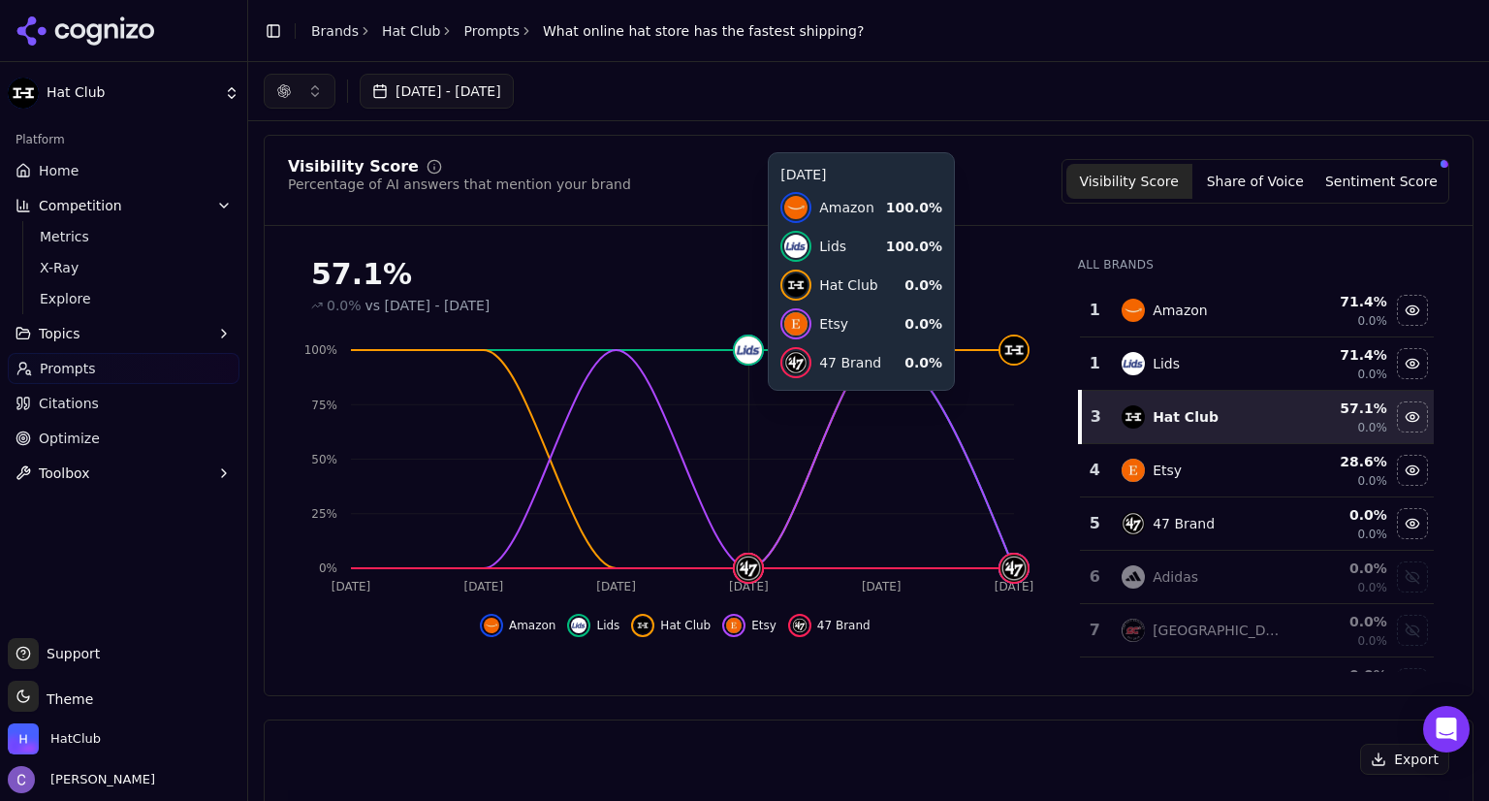
scroll to position [37, 0]
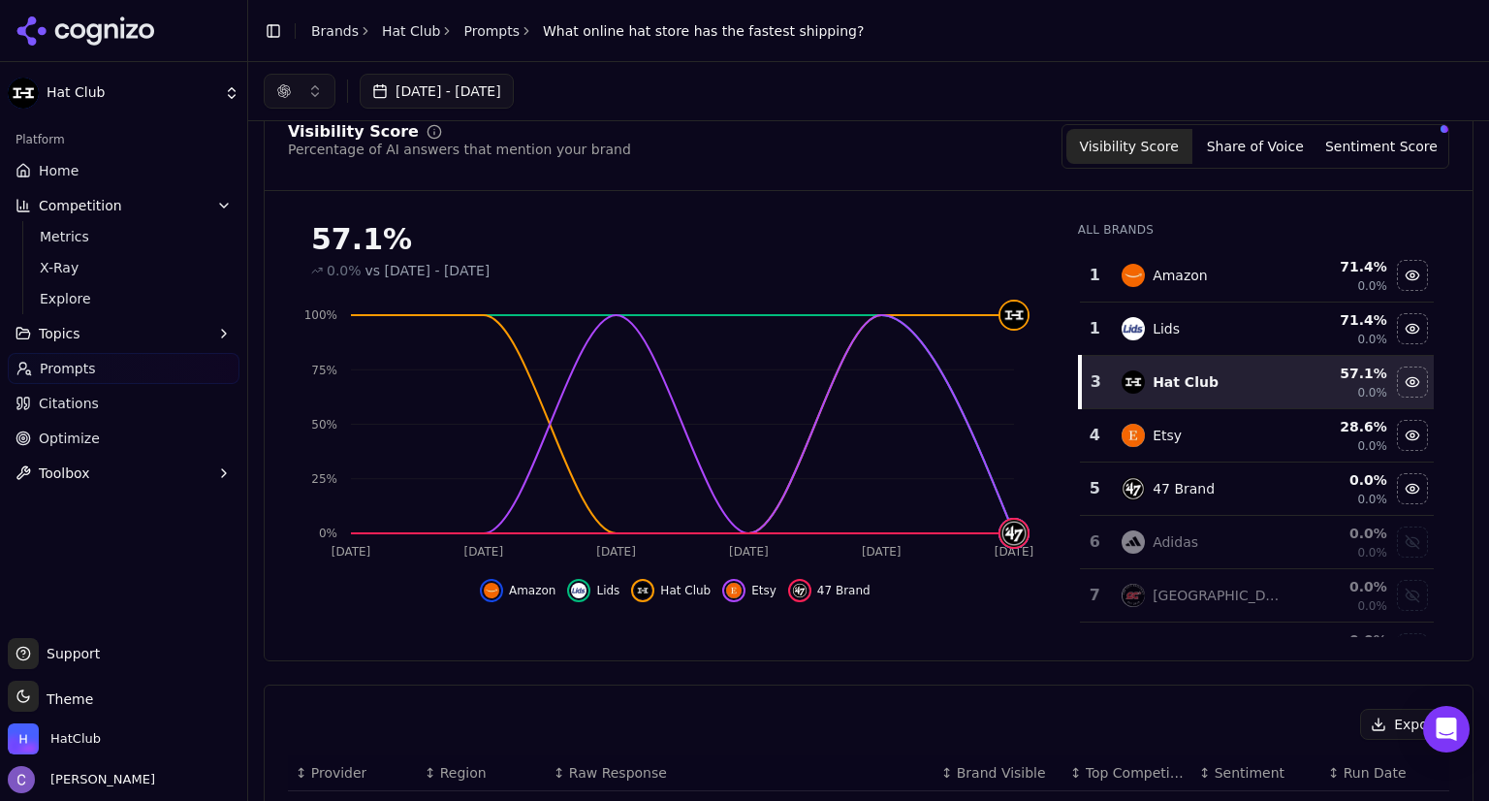
click at [89, 397] on span "Citations" at bounding box center [69, 402] width 60 height 19
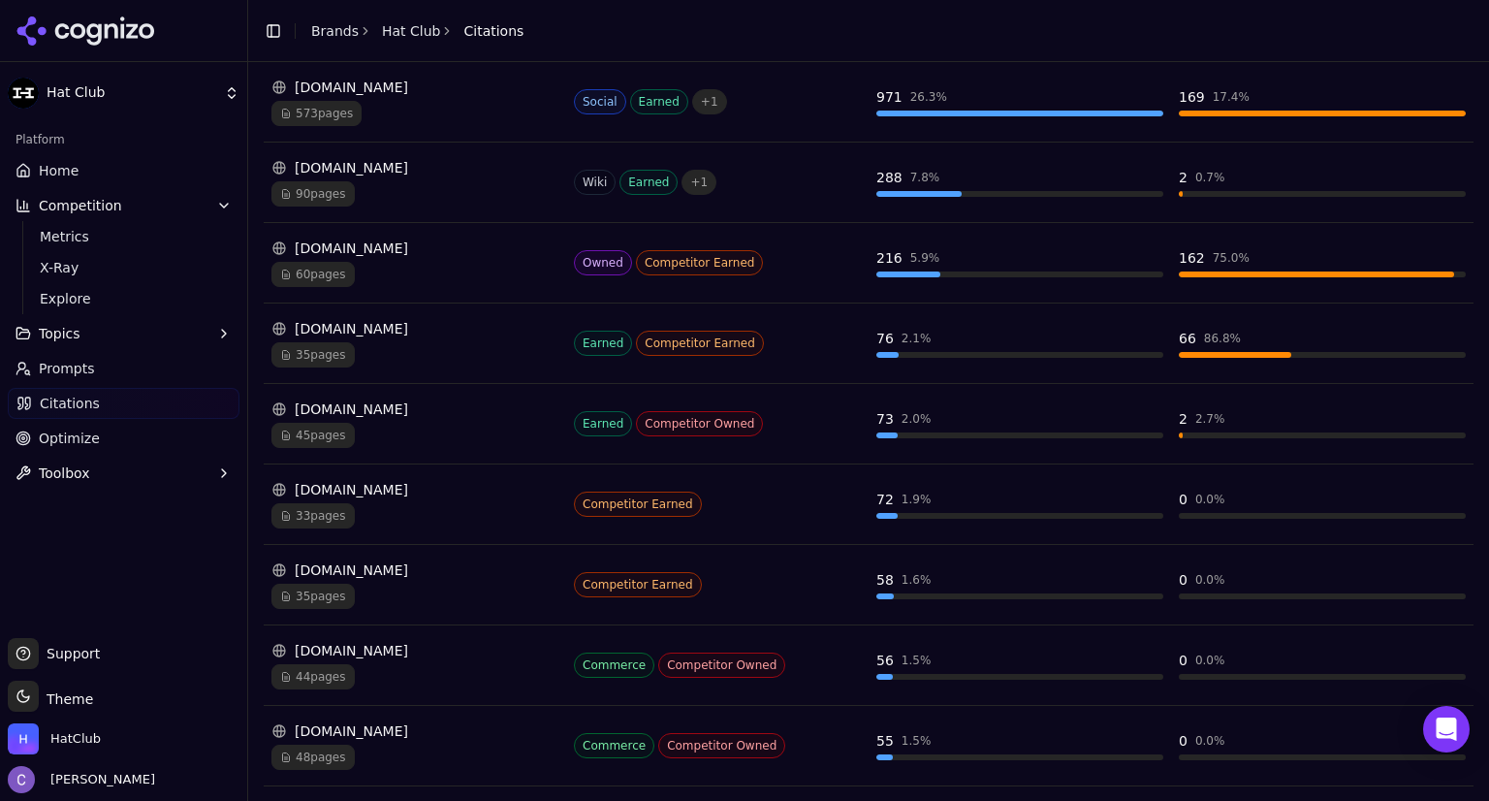
scroll to position [372, 0]
click at [362, 253] on div "[DOMAIN_NAME]" at bounding box center [414, 246] width 287 height 19
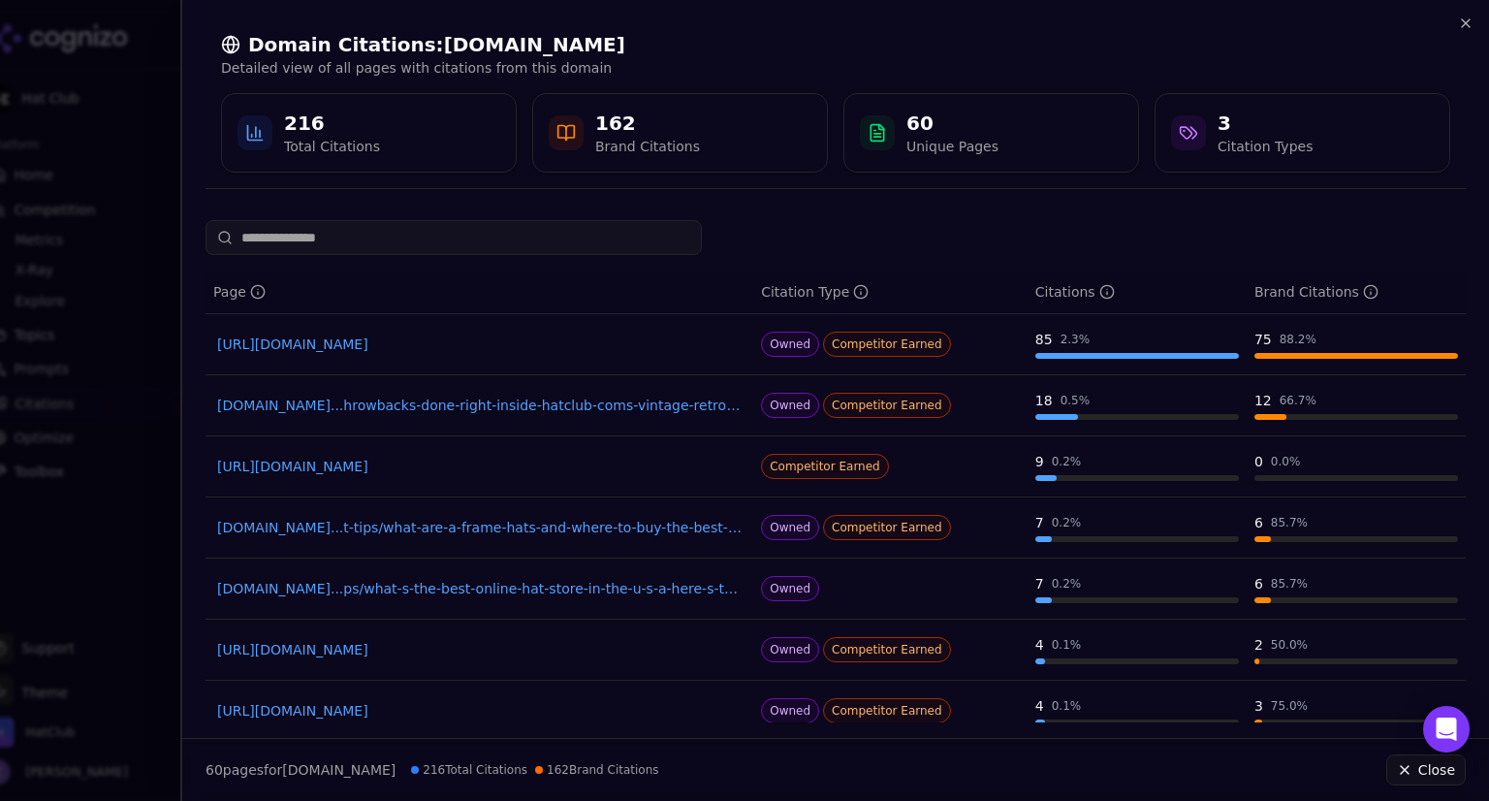
click at [458, 241] on input at bounding box center [453, 237] width 496 height 35
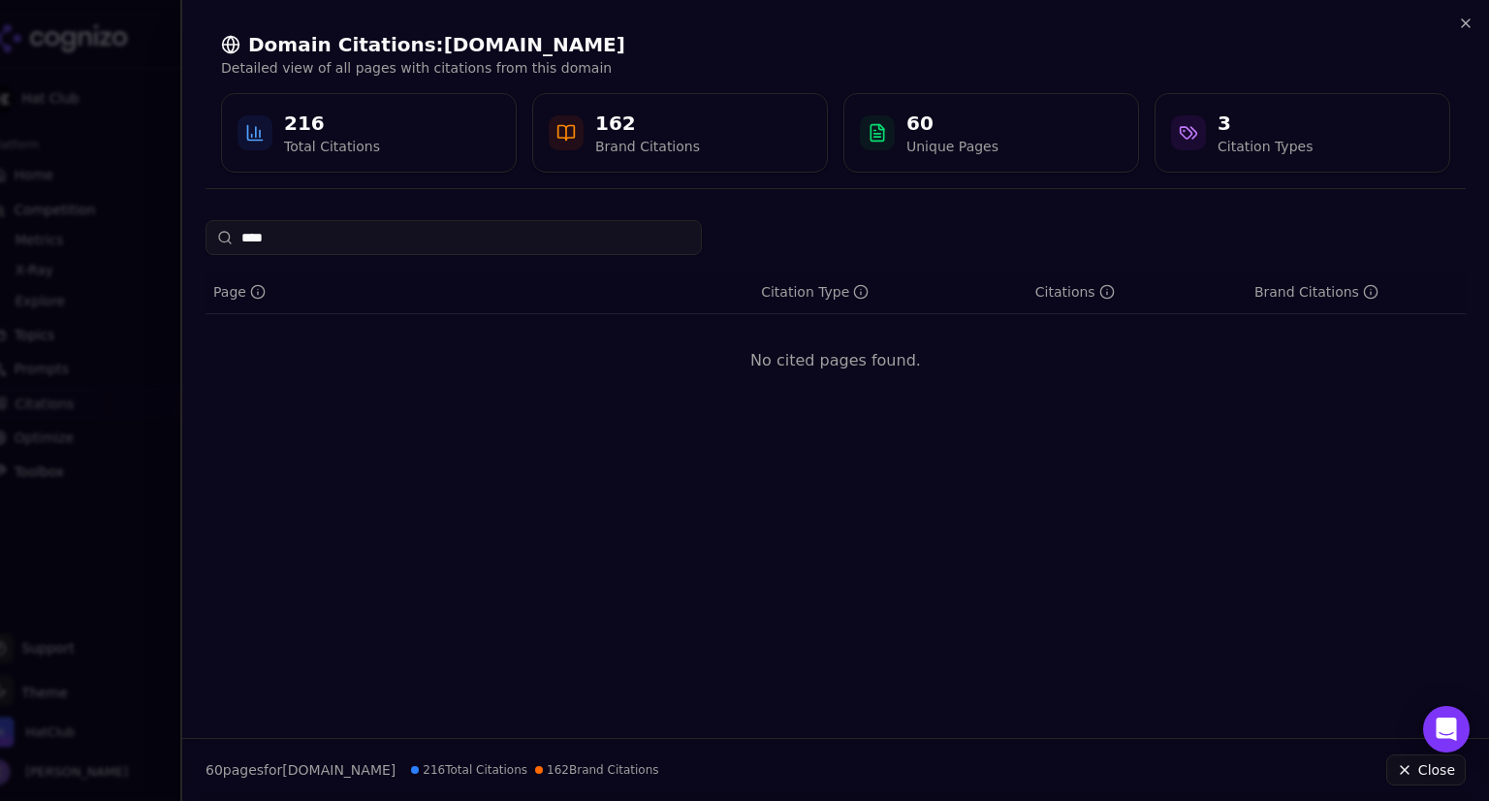
type input "****"
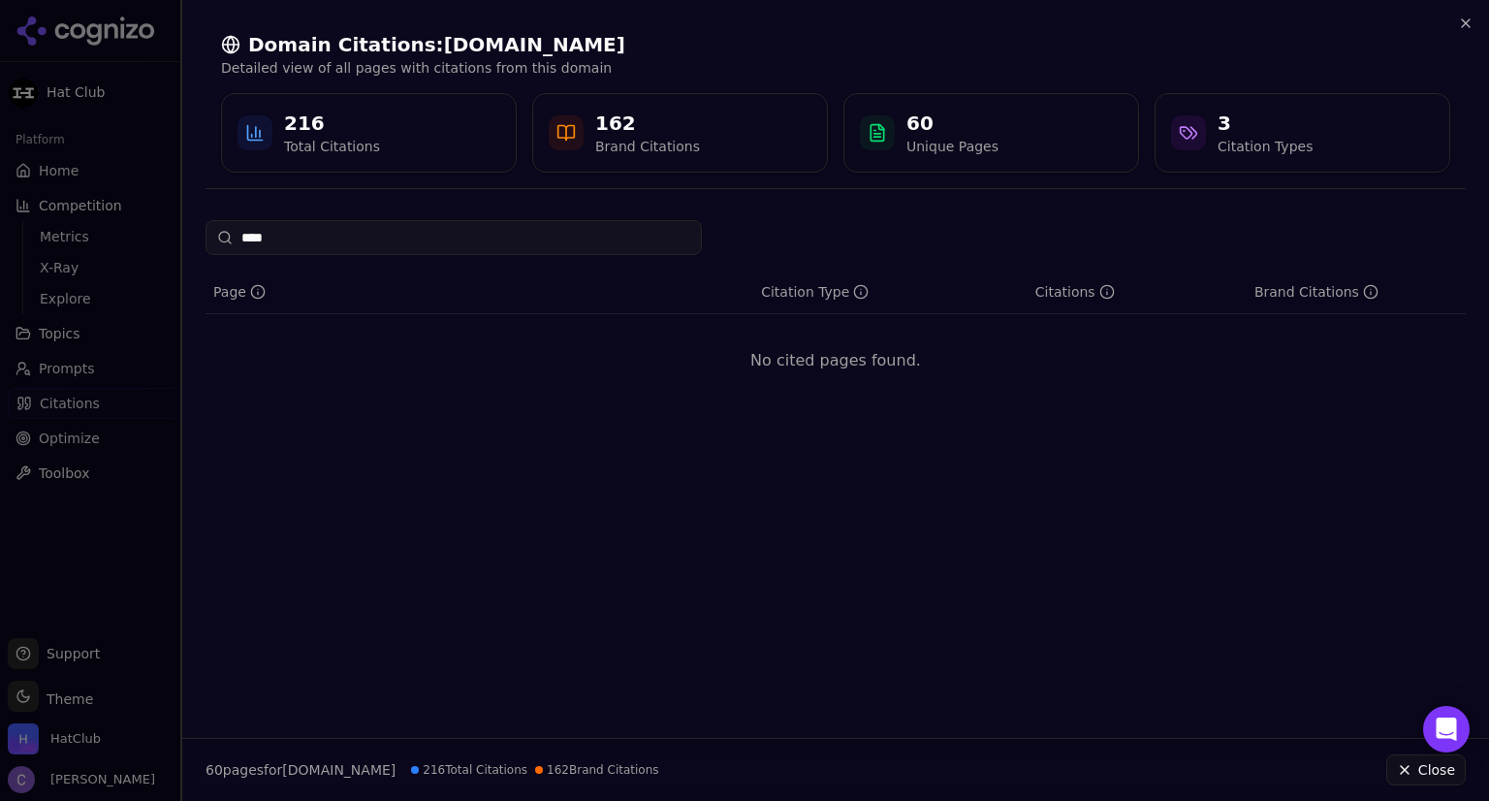
click at [115, 134] on div at bounding box center [744, 400] width 1489 height 801
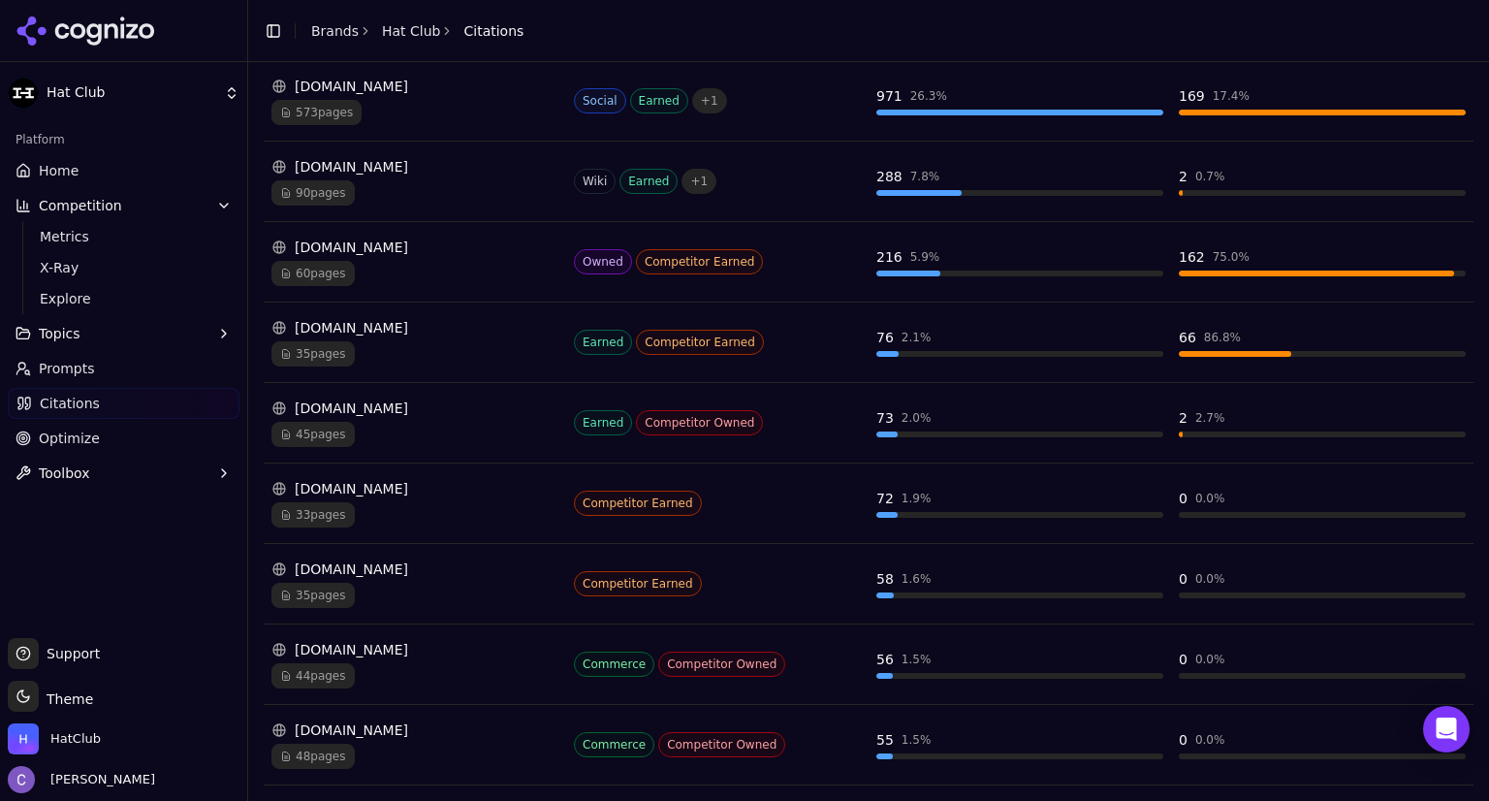
click at [67, 162] on span "Home" at bounding box center [59, 170] width 40 height 19
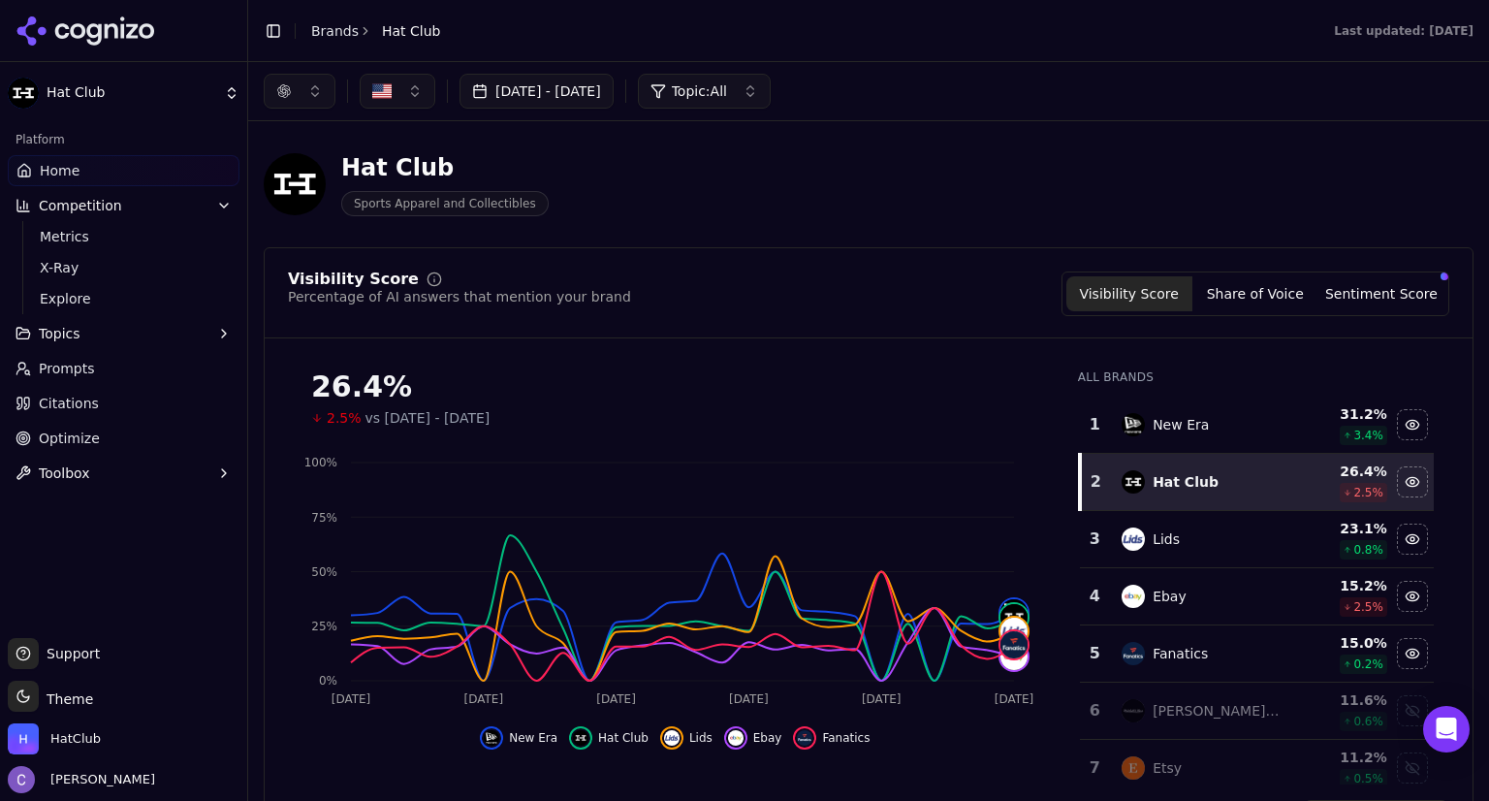
click at [98, 401] on link "Citations" at bounding box center [124, 403] width 232 height 31
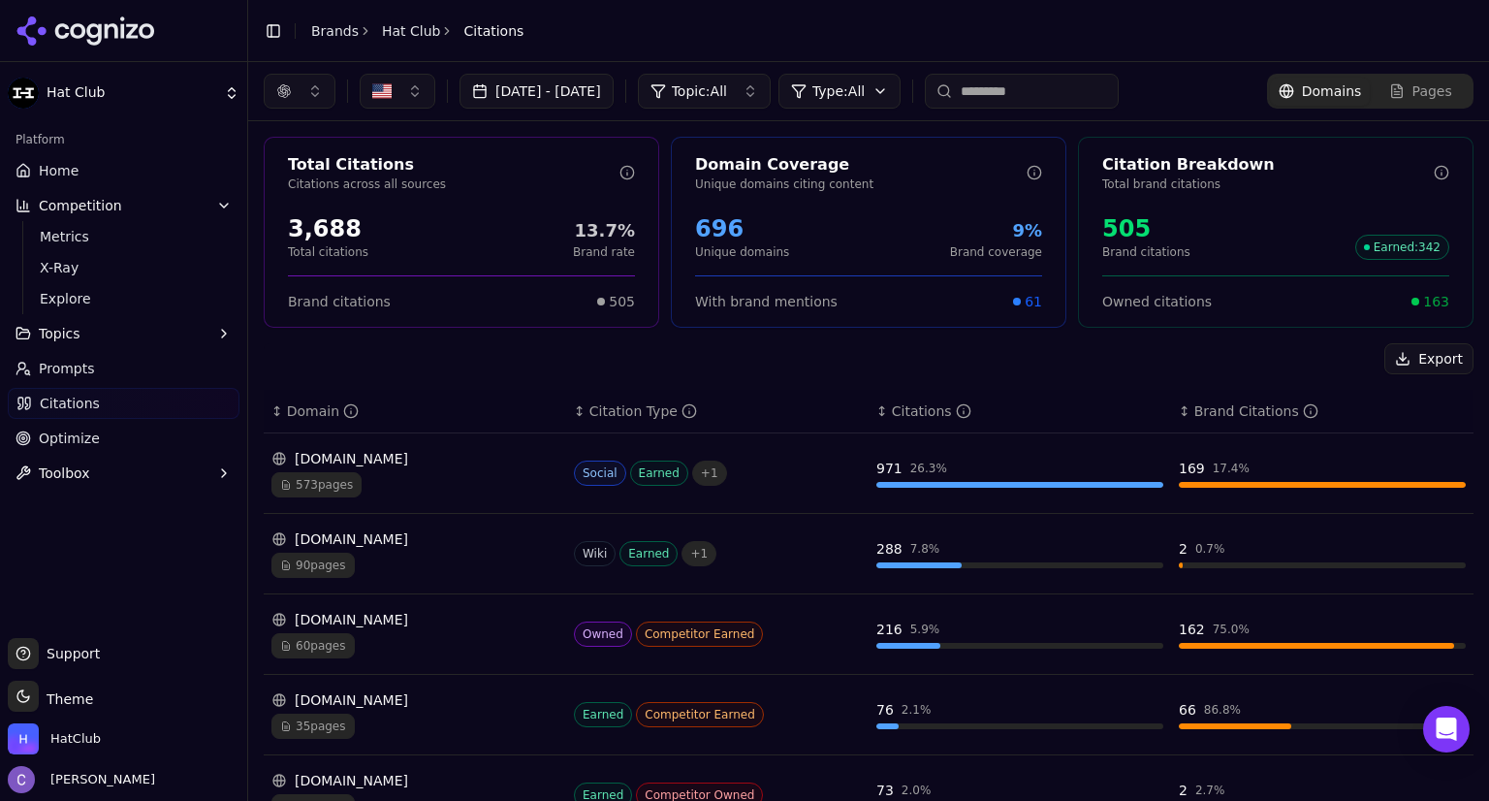
click at [309, 90] on button "button" at bounding box center [300, 91] width 72 height 35
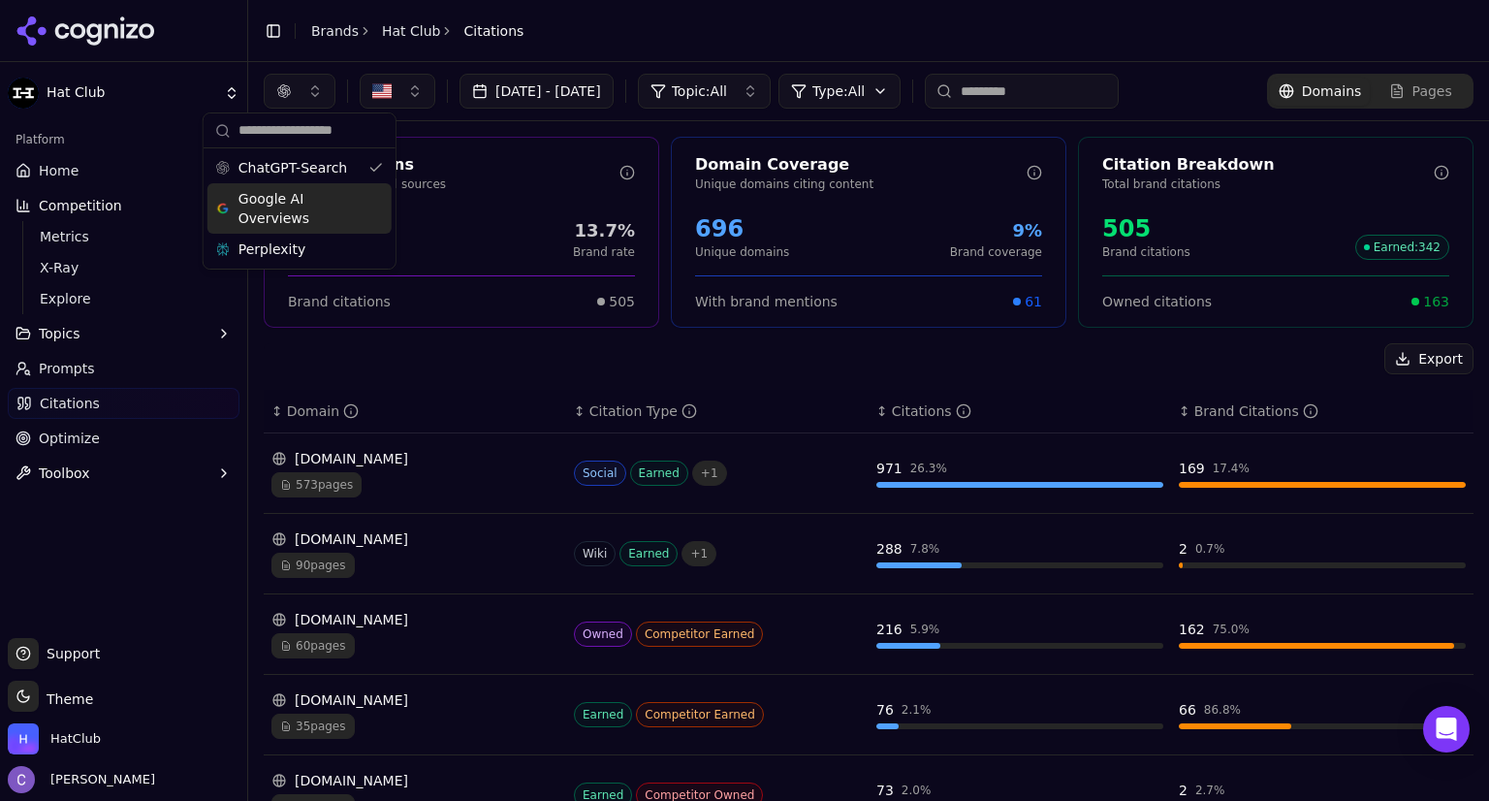
click at [368, 195] on div "Google AI Overviews" at bounding box center [299, 208] width 184 height 50
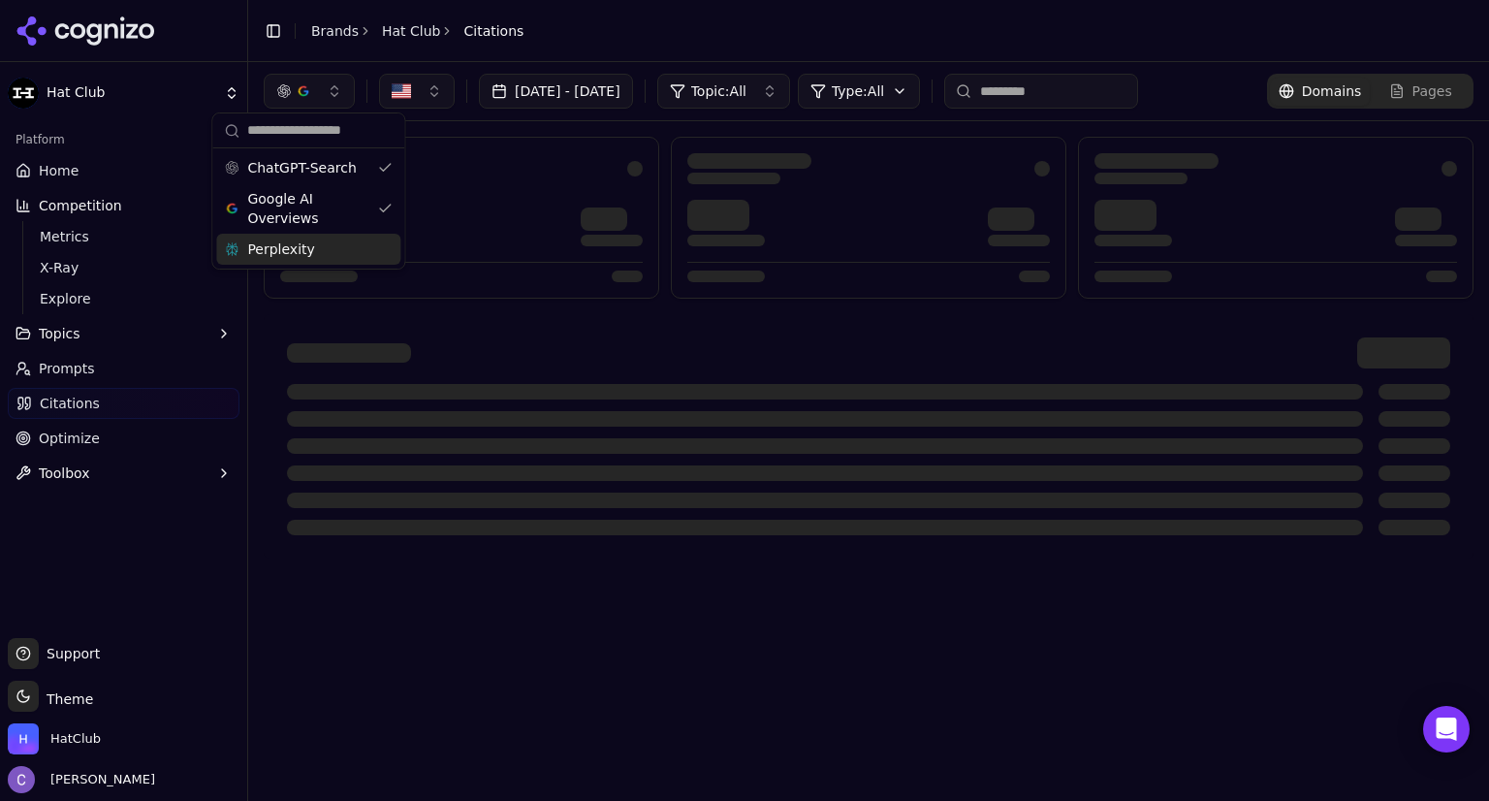
click at [386, 246] on div "Perplexity" at bounding box center [308, 249] width 184 height 31
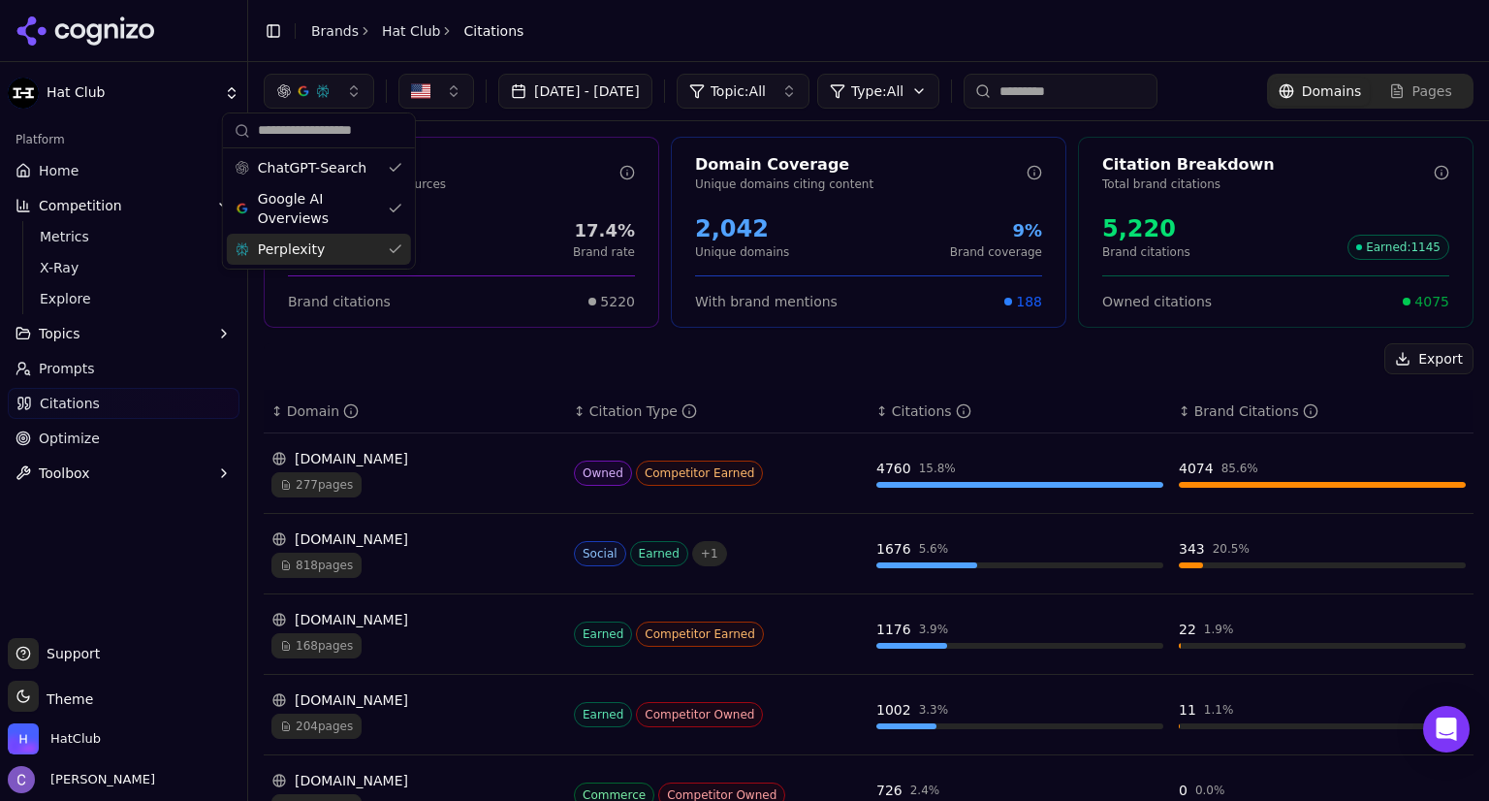
click at [338, 459] on div "[DOMAIN_NAME]" at bounding box center [414, 458] width 287 height 19
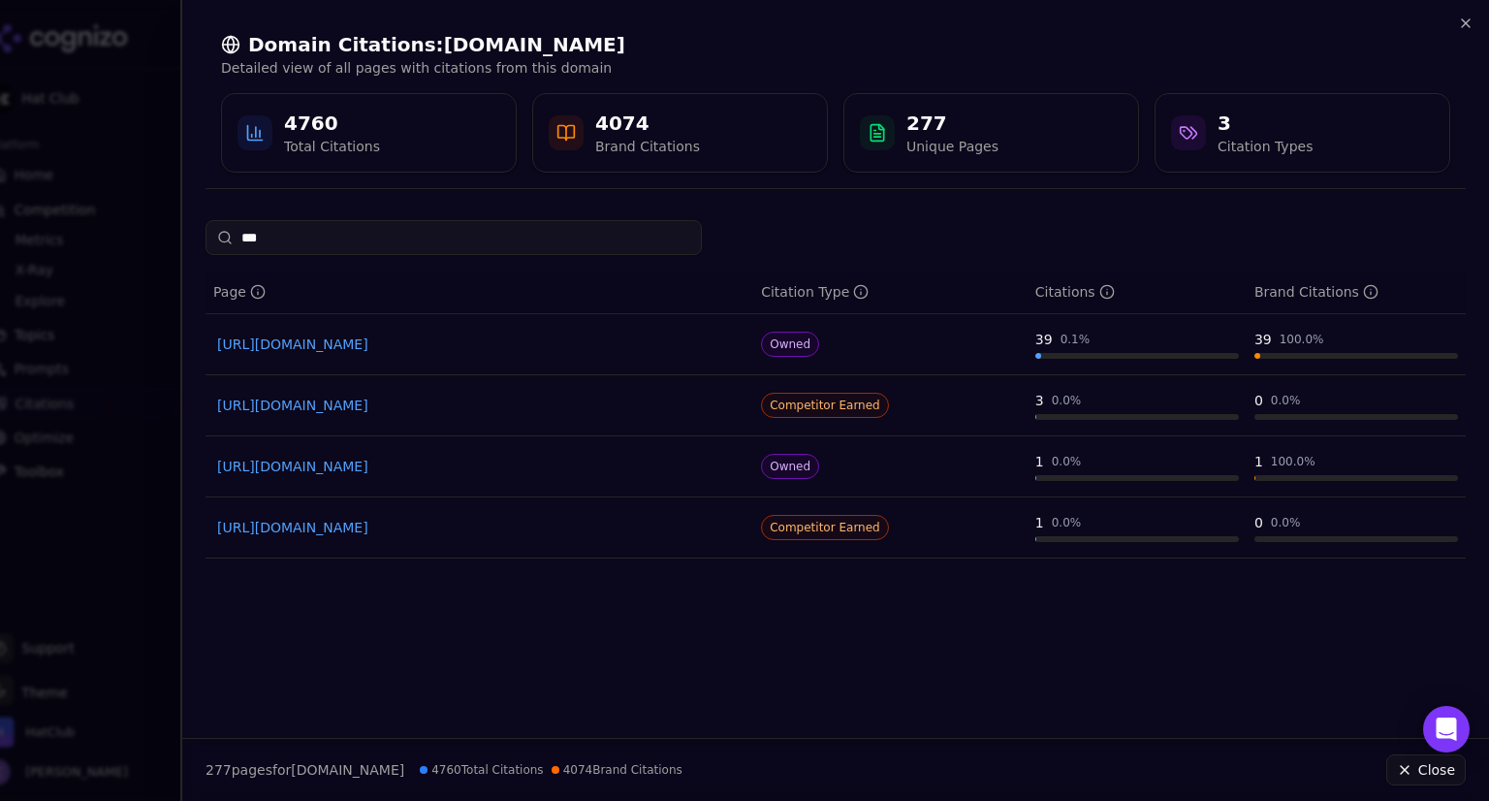
click at [434, 524] on link "[URL][DOMAIN_NAME]" at bounding box center [479, 527] width 524 height 19
click at [421, 231] on input "***" at bounding box center [453, 237] width 496 height 35
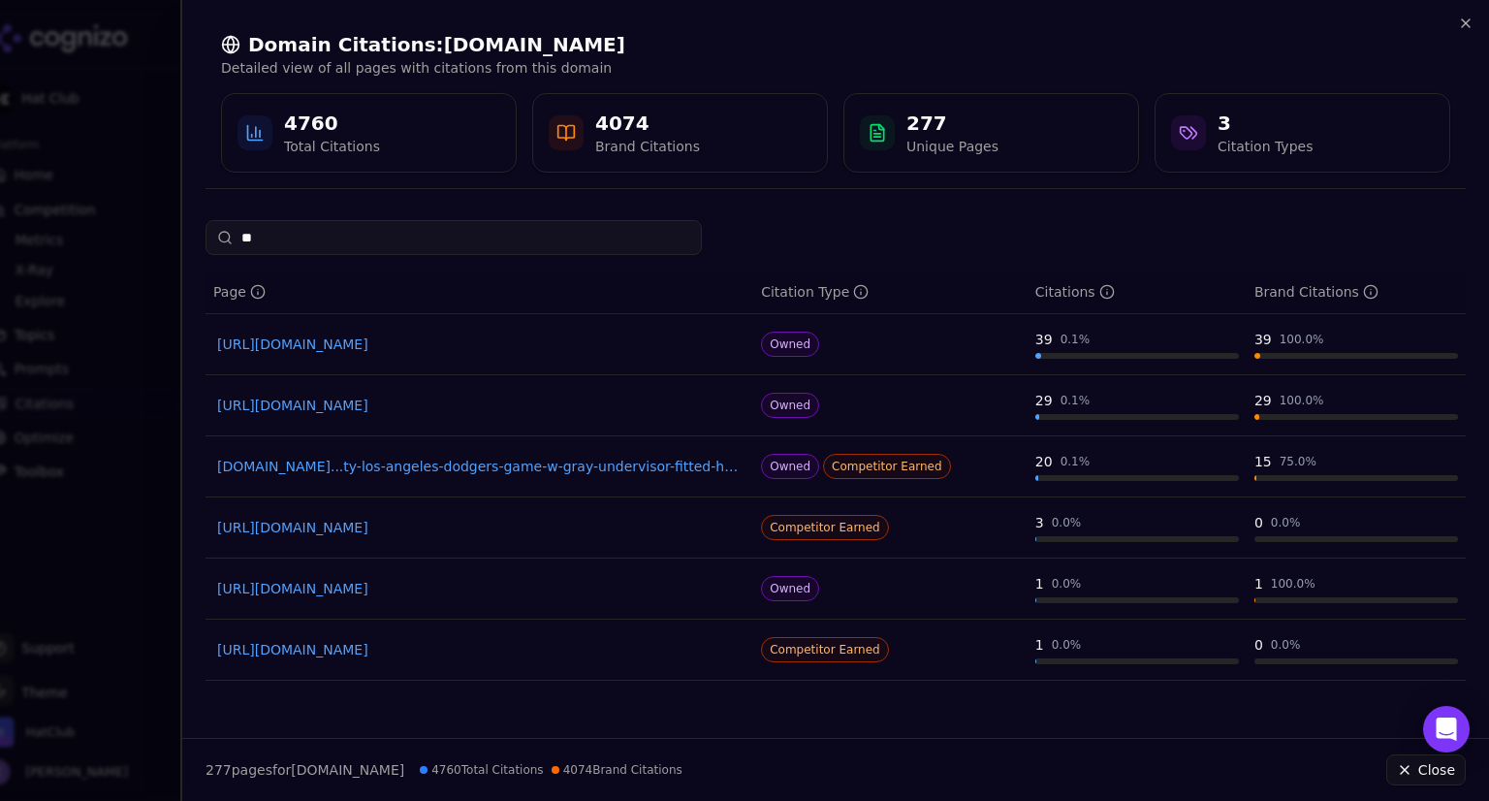
type input "*"
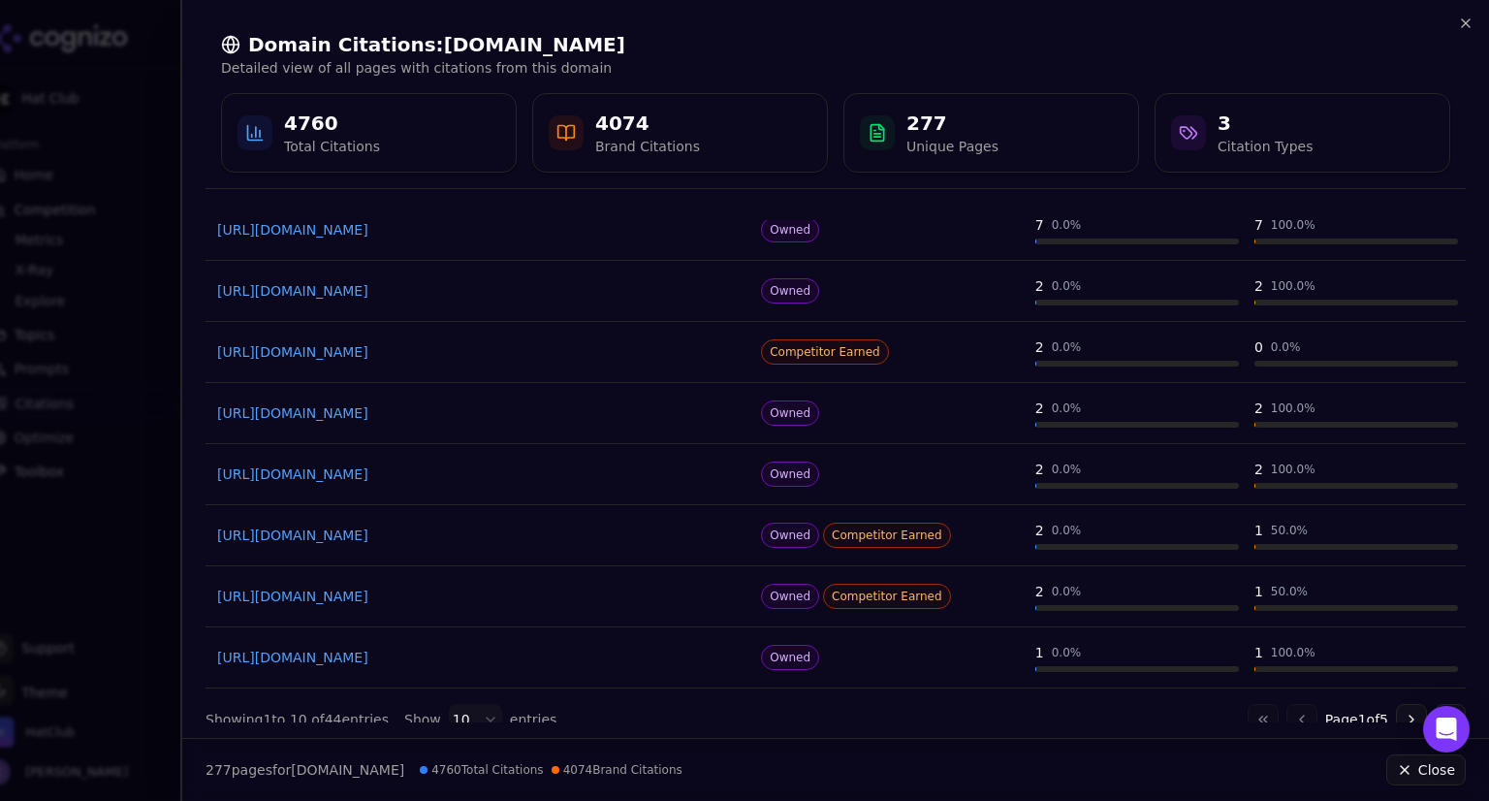
scroll to position [236, 0]
type input "****"
click at [477, 474] on link "[URL][DOMAIN_NAME]" at bounding box center [479, 473] width 524 height 19
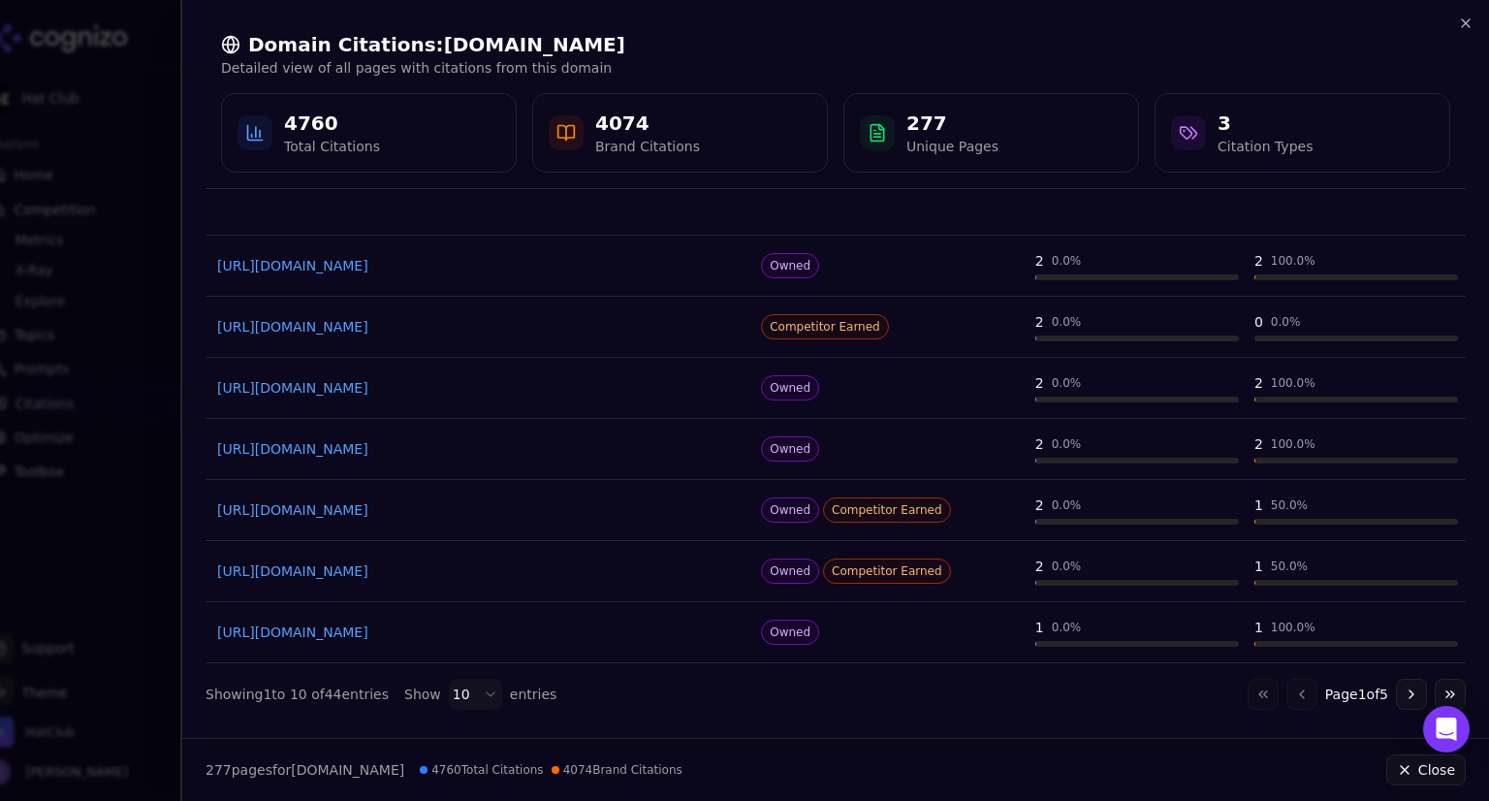
click at [427, 508] on link "[URL][DOMAIN_NAME]" at bounding box center [479, 509] width 524 height 19
click at [1467, 20] on icon "button" at bounding box center [1466, 23] width 8 height 8
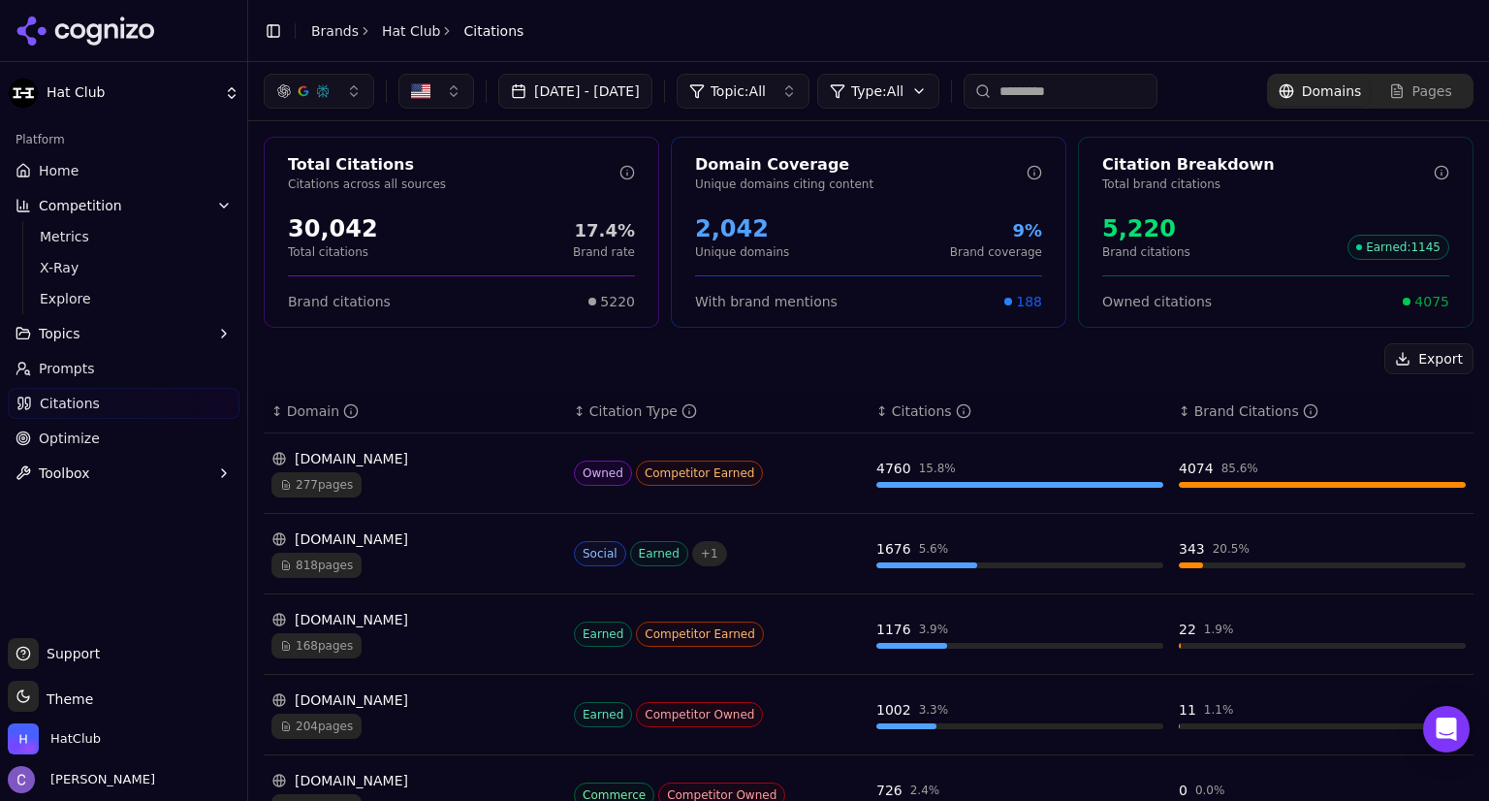
click at [62, 166] on span "Home" at bounding box center [59, 170] width 40 height 19
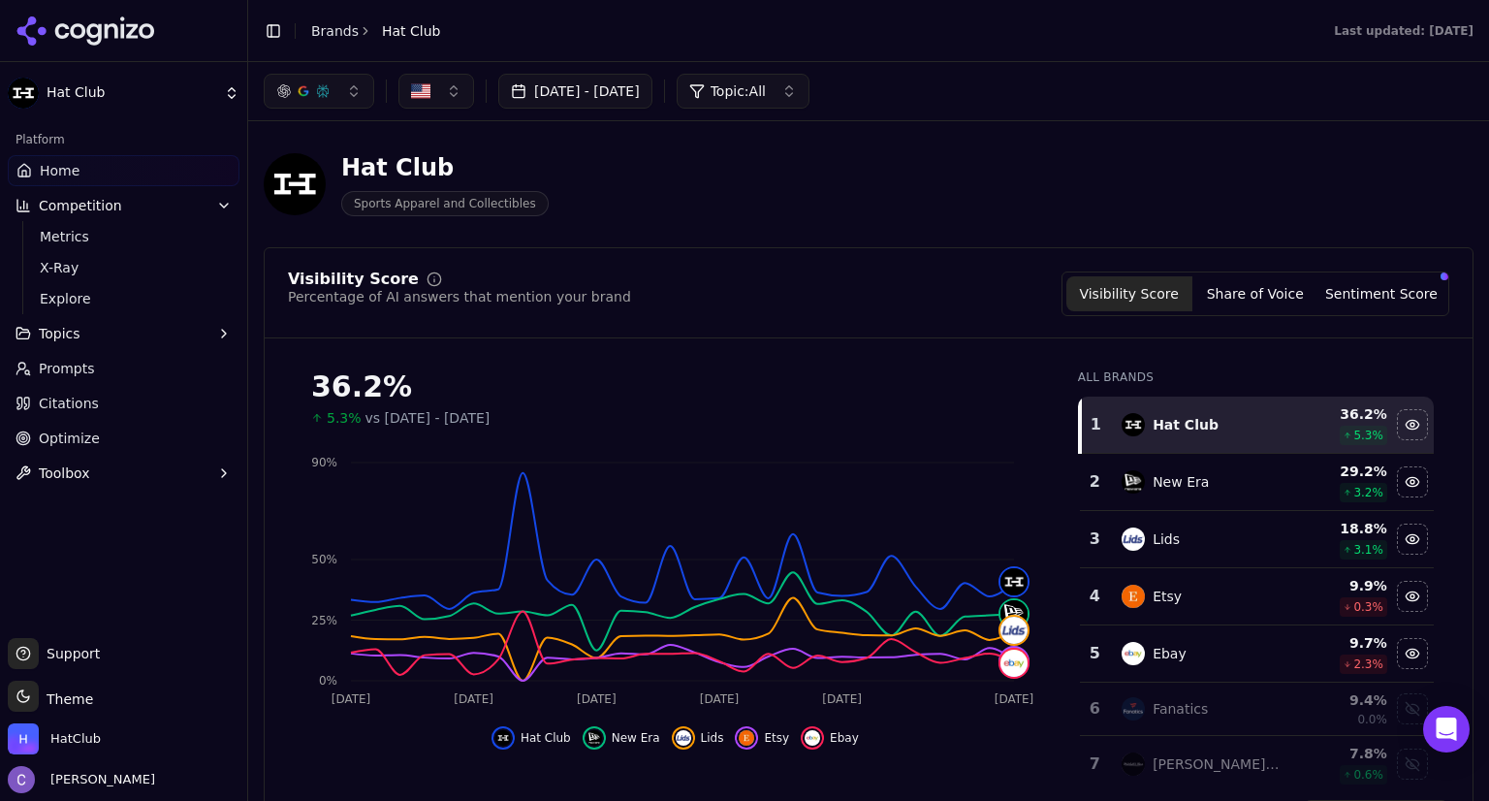
click at [104, 362] on link "Prompts" at bounding box center [124, 368] width 232 height 31
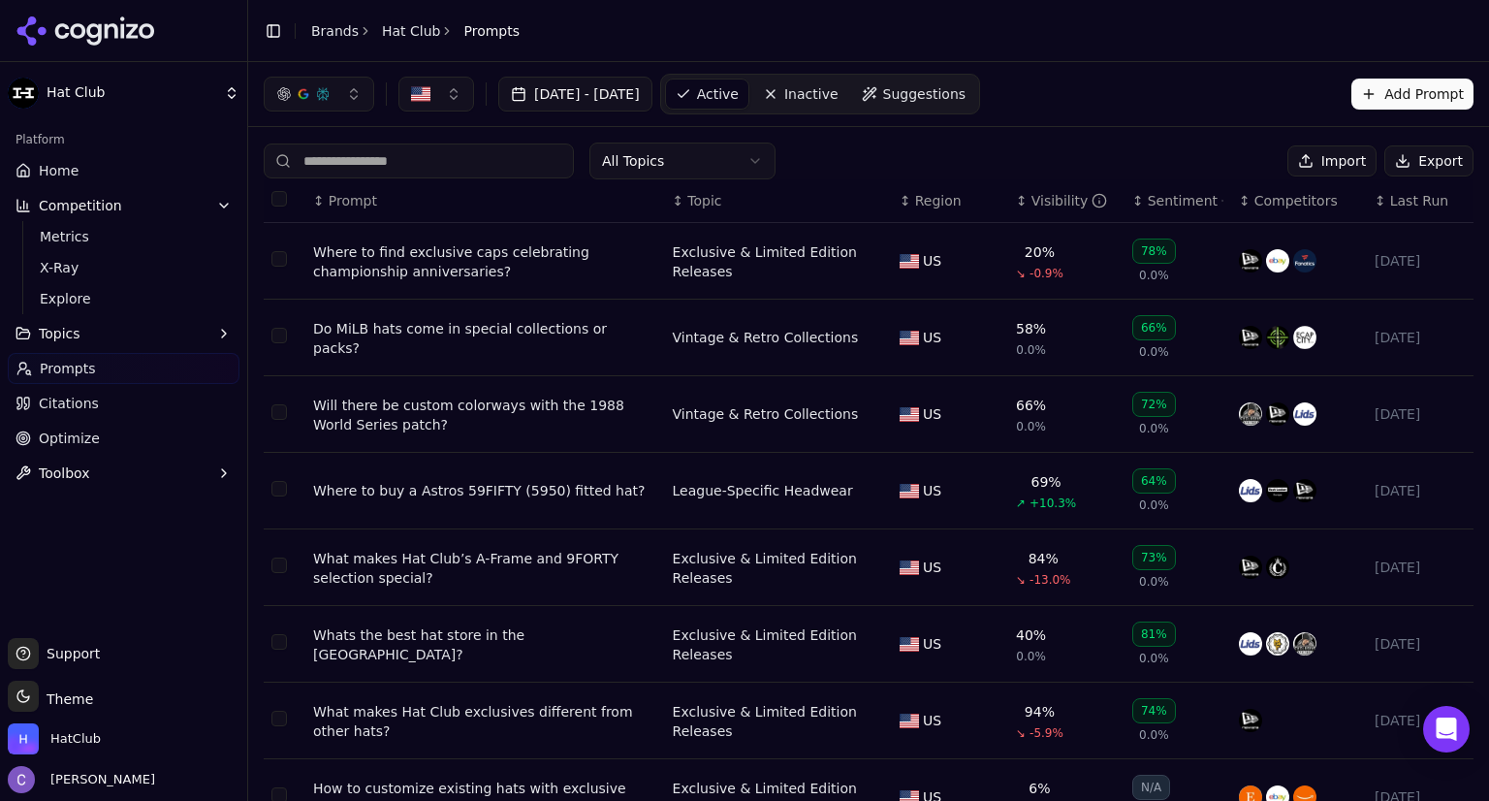
click at [1016, 207] on div "↕ Visibility" at bounding box center [1066, 200] width 101 height 19
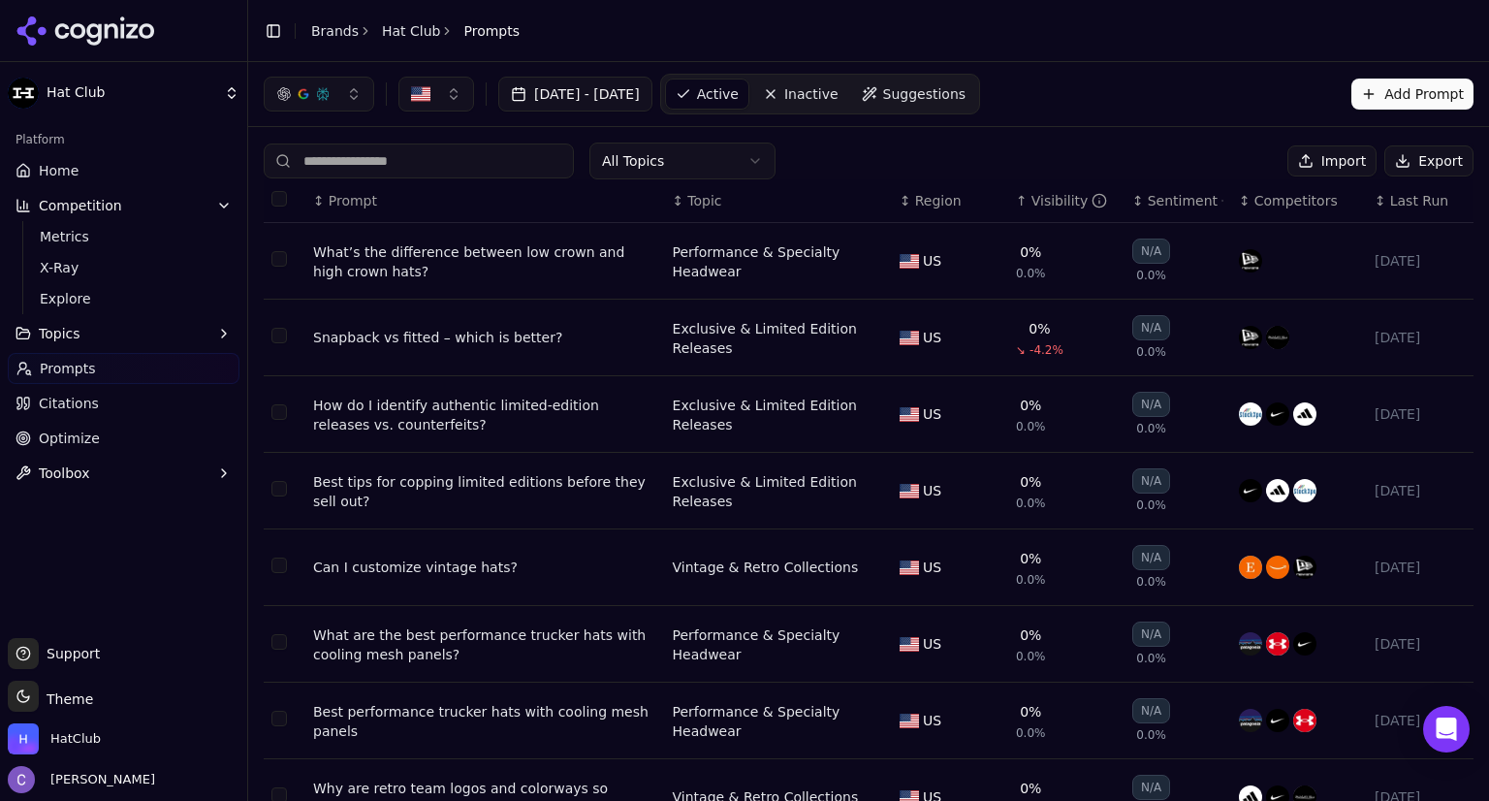
click at [1016, 207] on div "↑ Visibility" at bounding box center [1066, 200] width 101 height 19
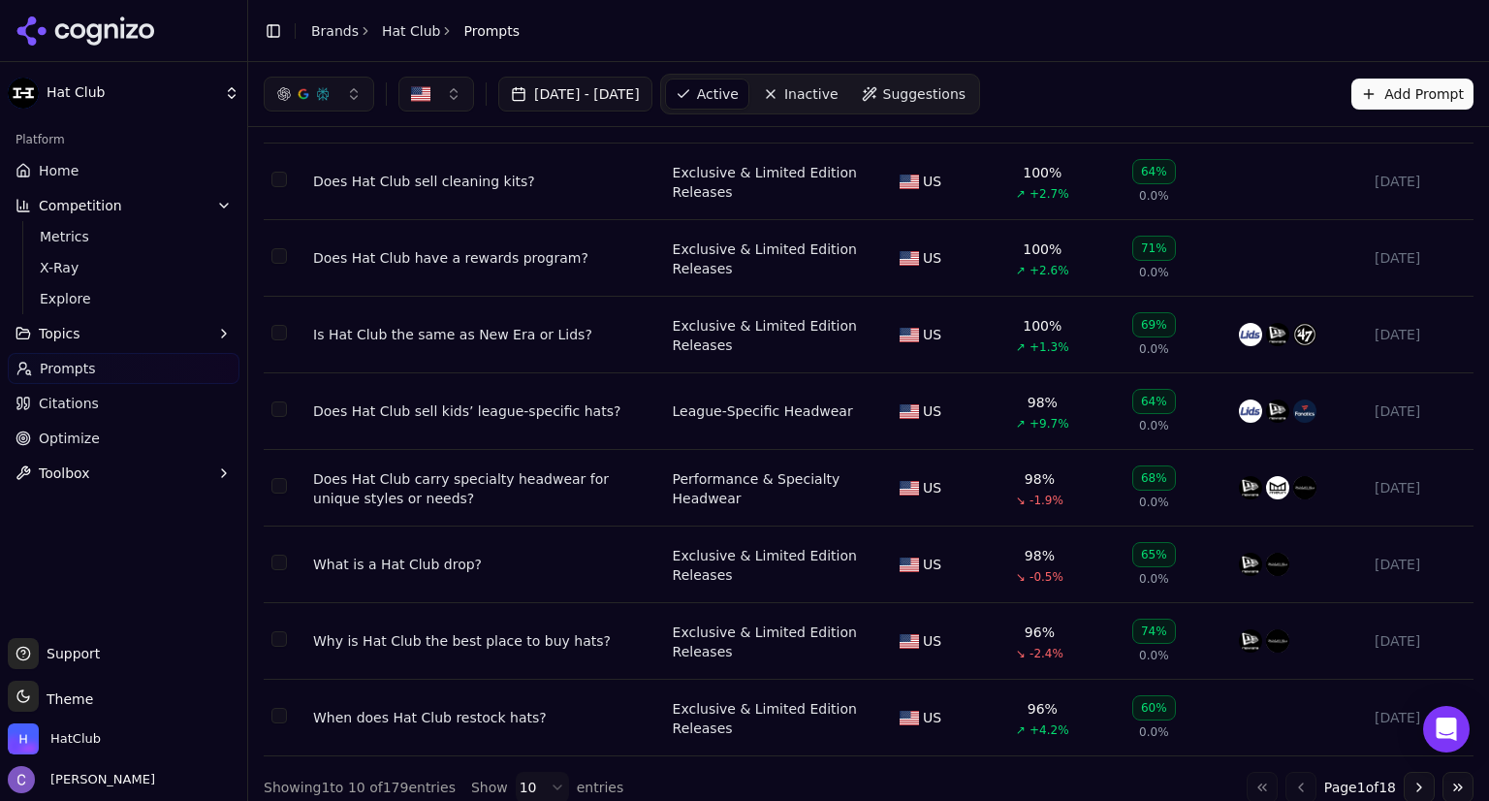
scroll to position [224, 0]
